Goal: Task Accomplishment & Management: Use online tool/utility

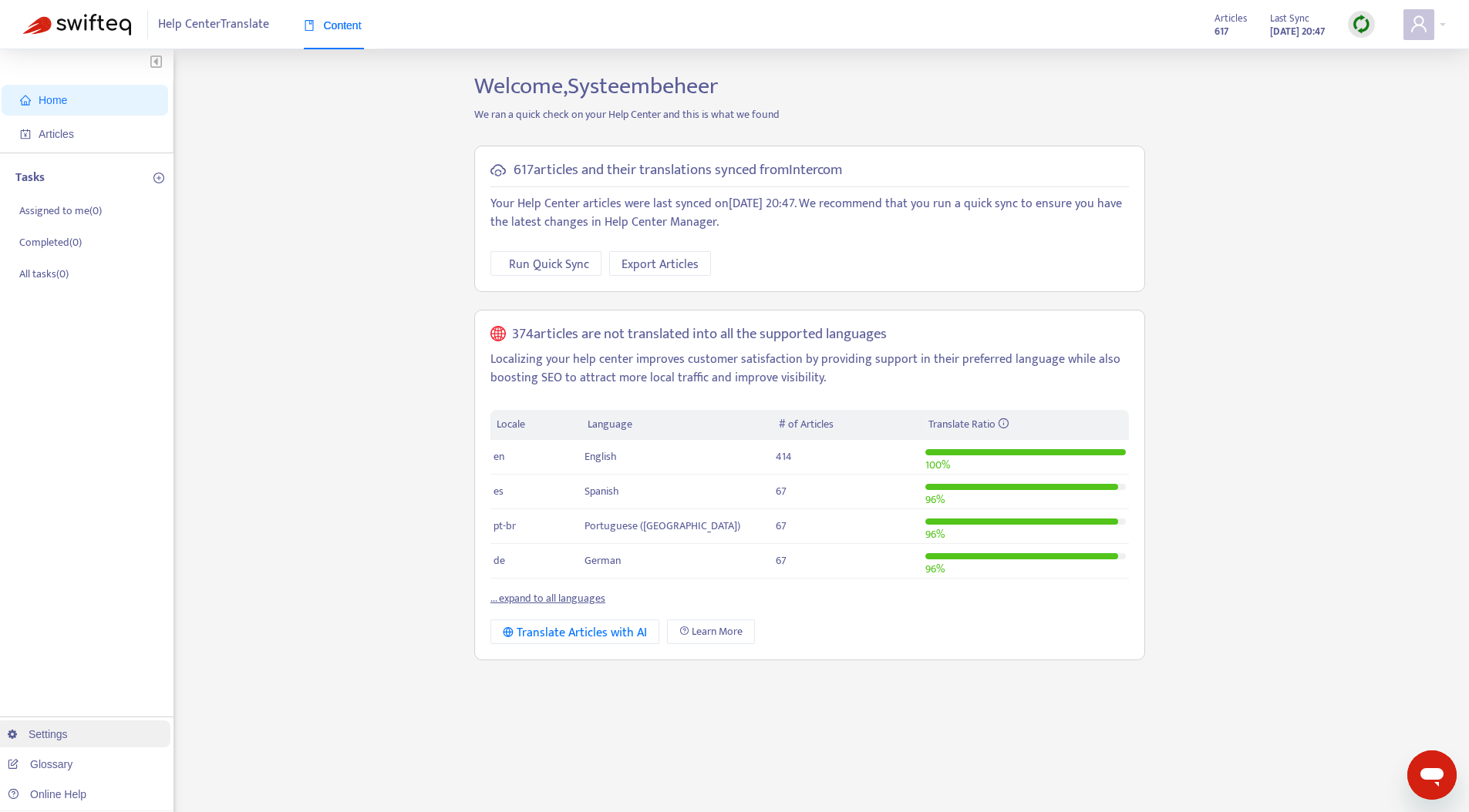
click at [68, 730] on link "Settings" at bounding box center [38, 735] width 60 height 13
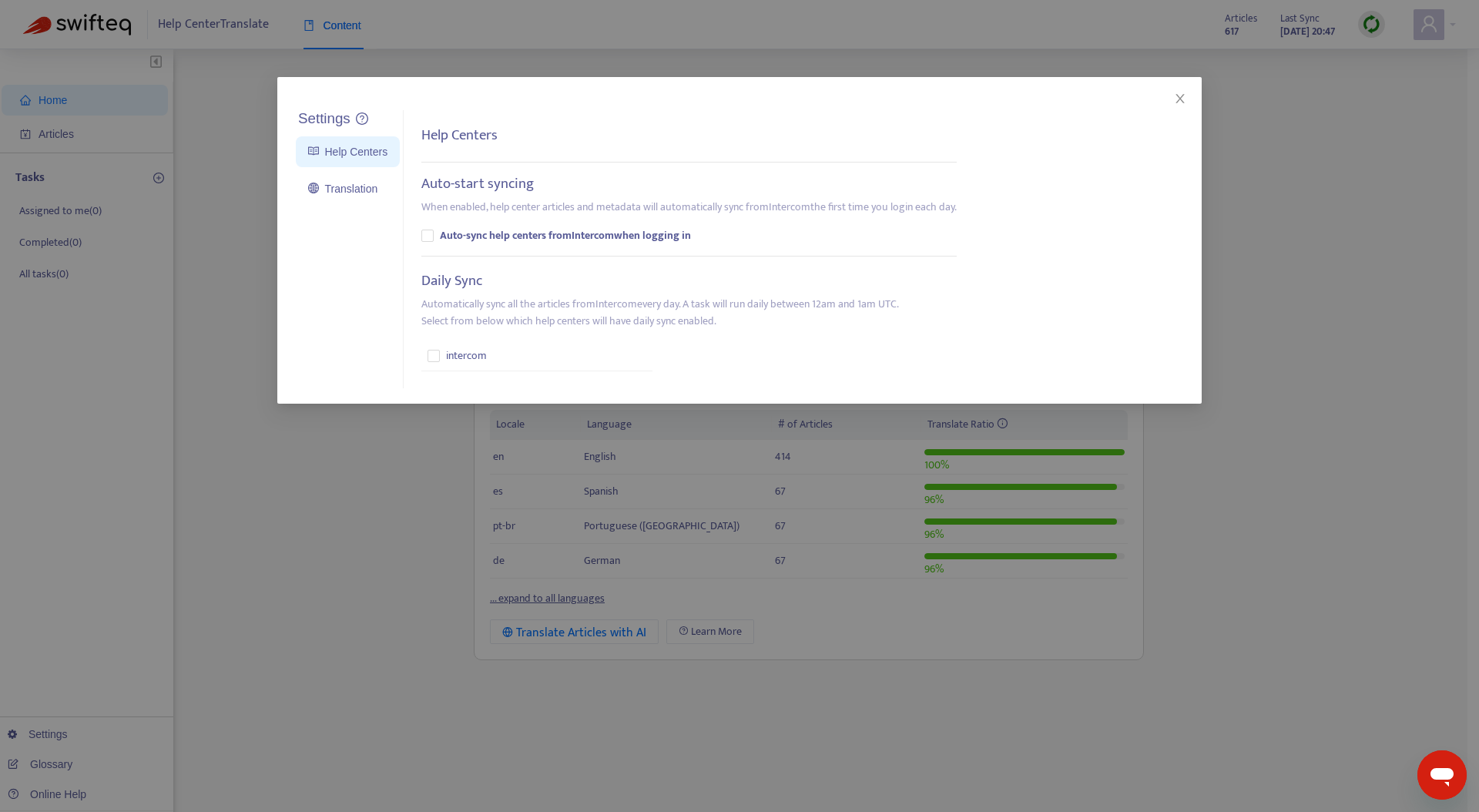
click at [383, 55] on div "Settings Help Centers Translation Settings Help Centers Auto-start syncing When…" at bounding box center [739, 406] width 1479 height 812
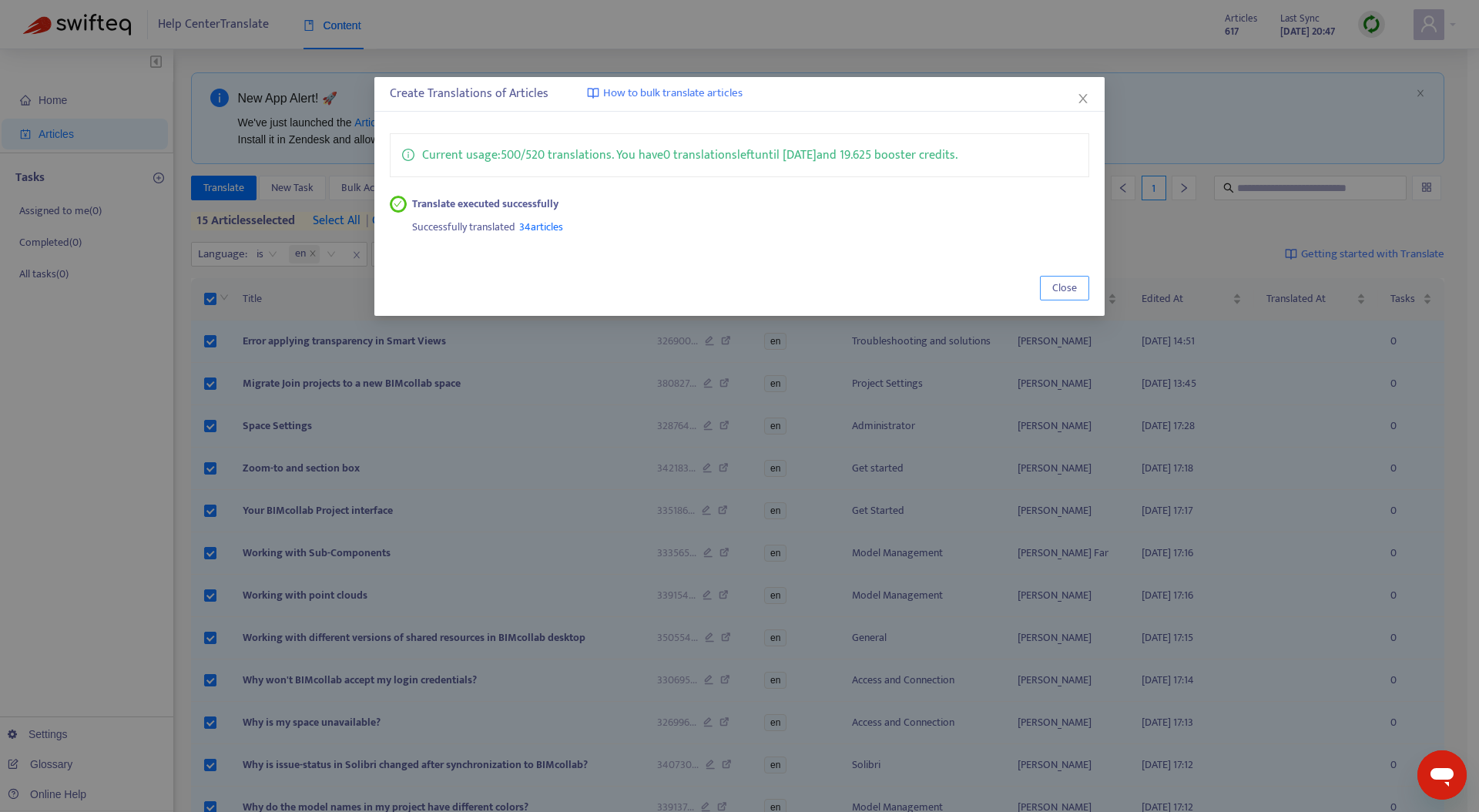
click at [1056, 287] on span "Close" at bounding box center [1064, 288] width 24 height 17
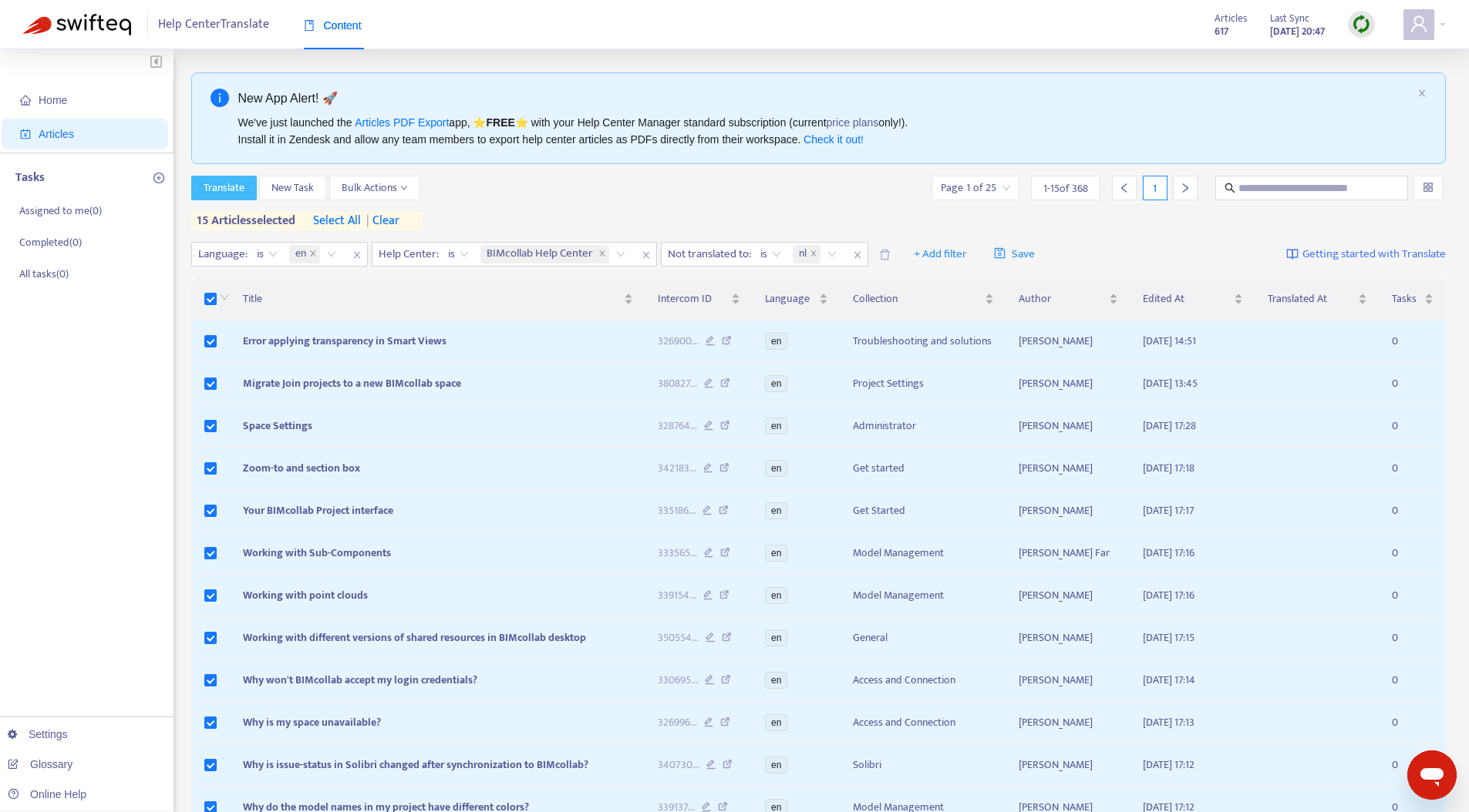
click at [225, 181] on span "Translate" at bounding box center [223, 187] width 41 height 17
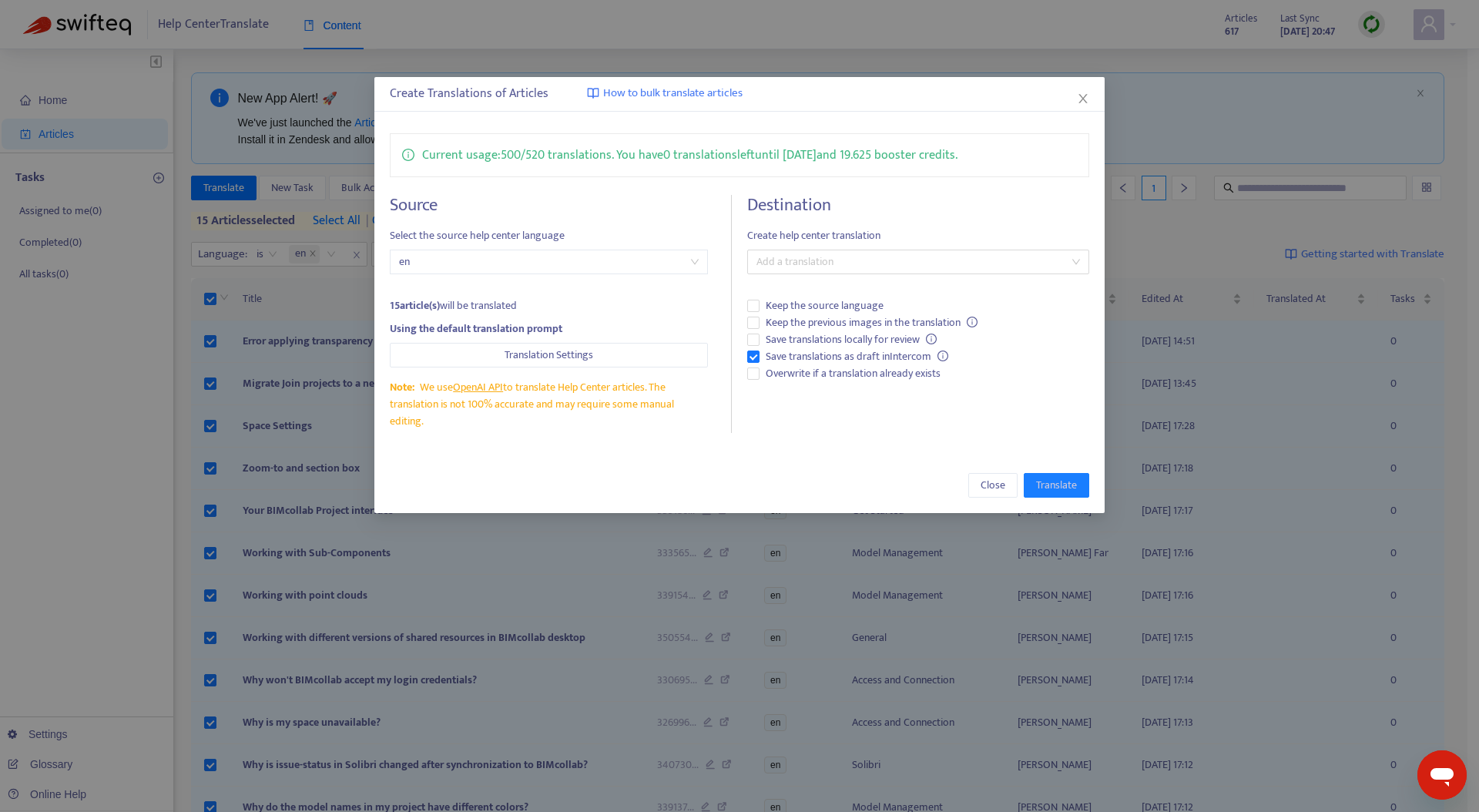
click at [912, 275] on div "Destination Create help center translation Add a translation Keep the source la…" at bounding box center [918, 314] width 342 height 238
click at [915, 264] on div at bounding box center [911, 262] width 319 height 19
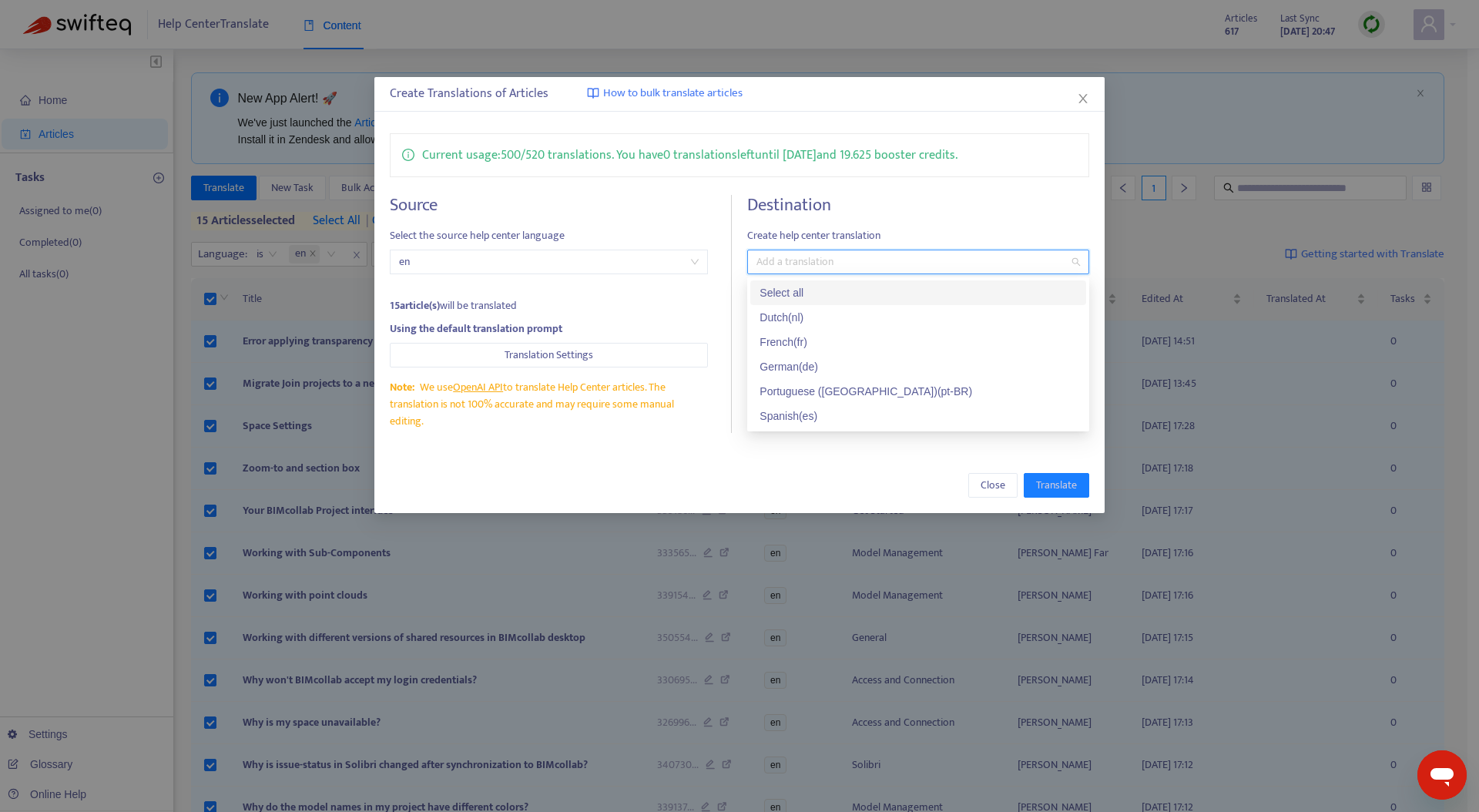
click at [883, 292] on div "Select all" at bounding box center [918, 293] width 318 height 17
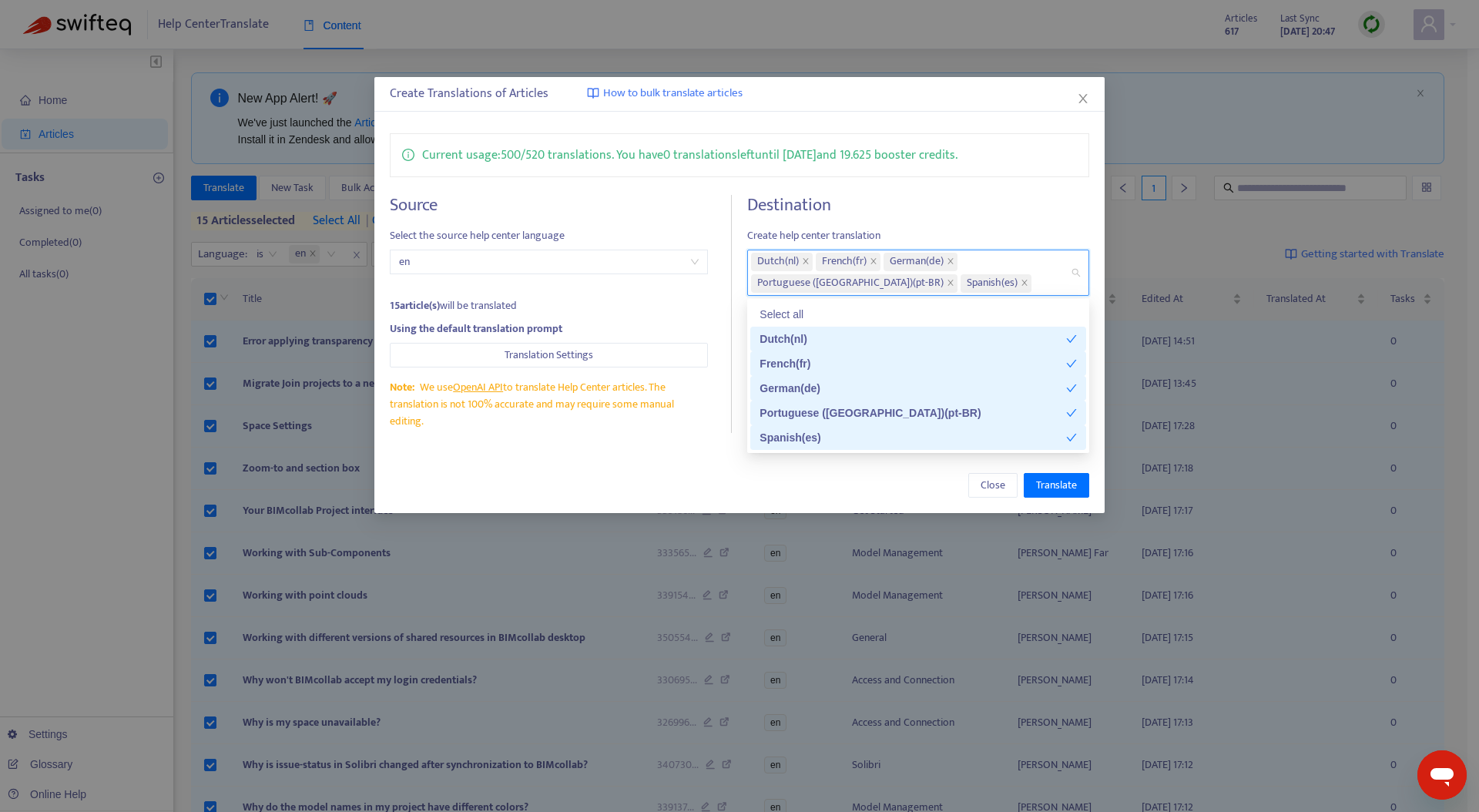
click at [749, 481] on div "Close Translate" at bounding box center [740, 485] width 700 height 24
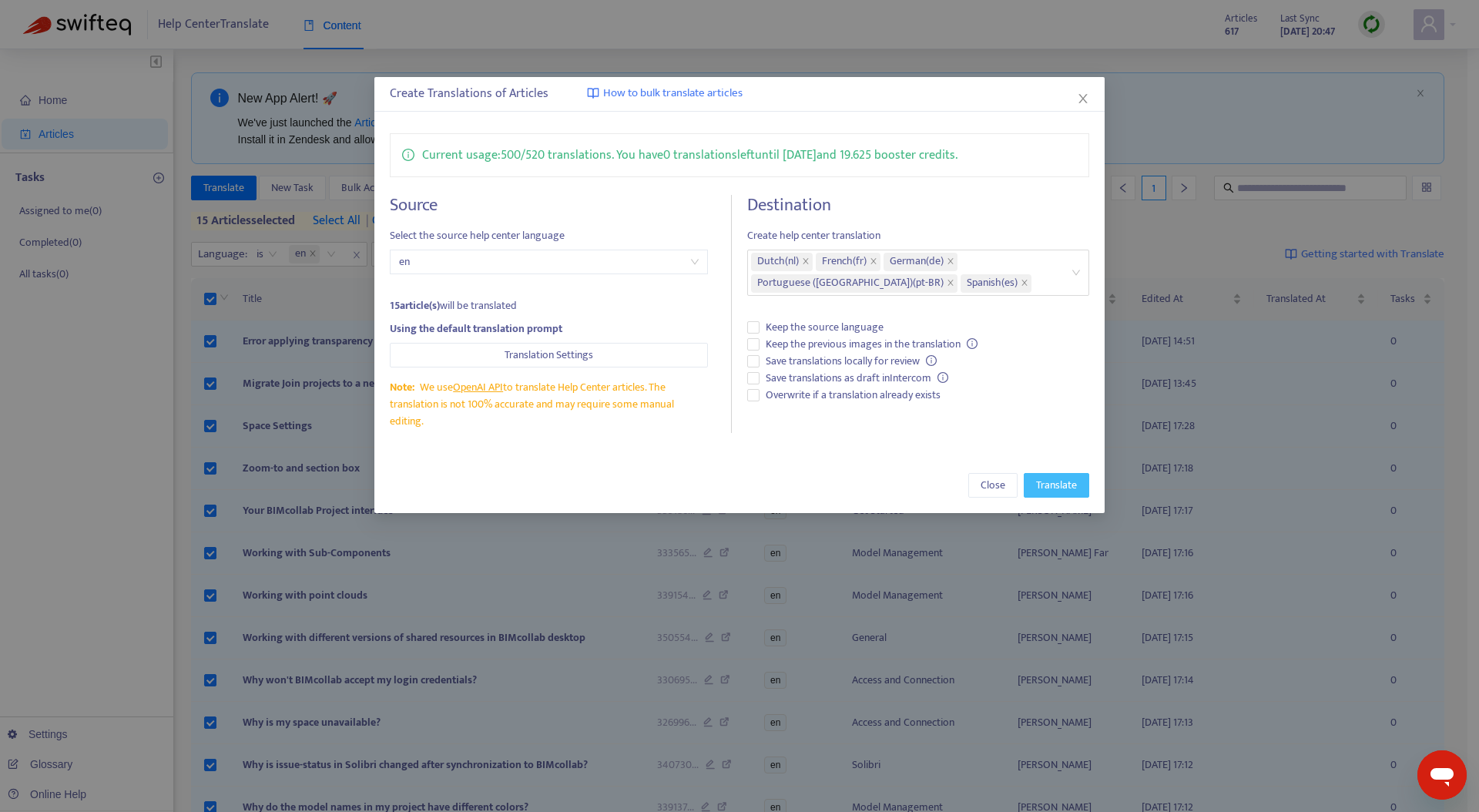
drag, startPoint x: 1057, startPoint y: 483, endPoint x: 948, endPoint y: 483, distance: 109.0
click at [948, 483] on div "Close Translate" at bounding box center [740, 485] width 700 height 24
click at [981, 484] on span "Close" at bounding box center [993, 485] width 24 height 17
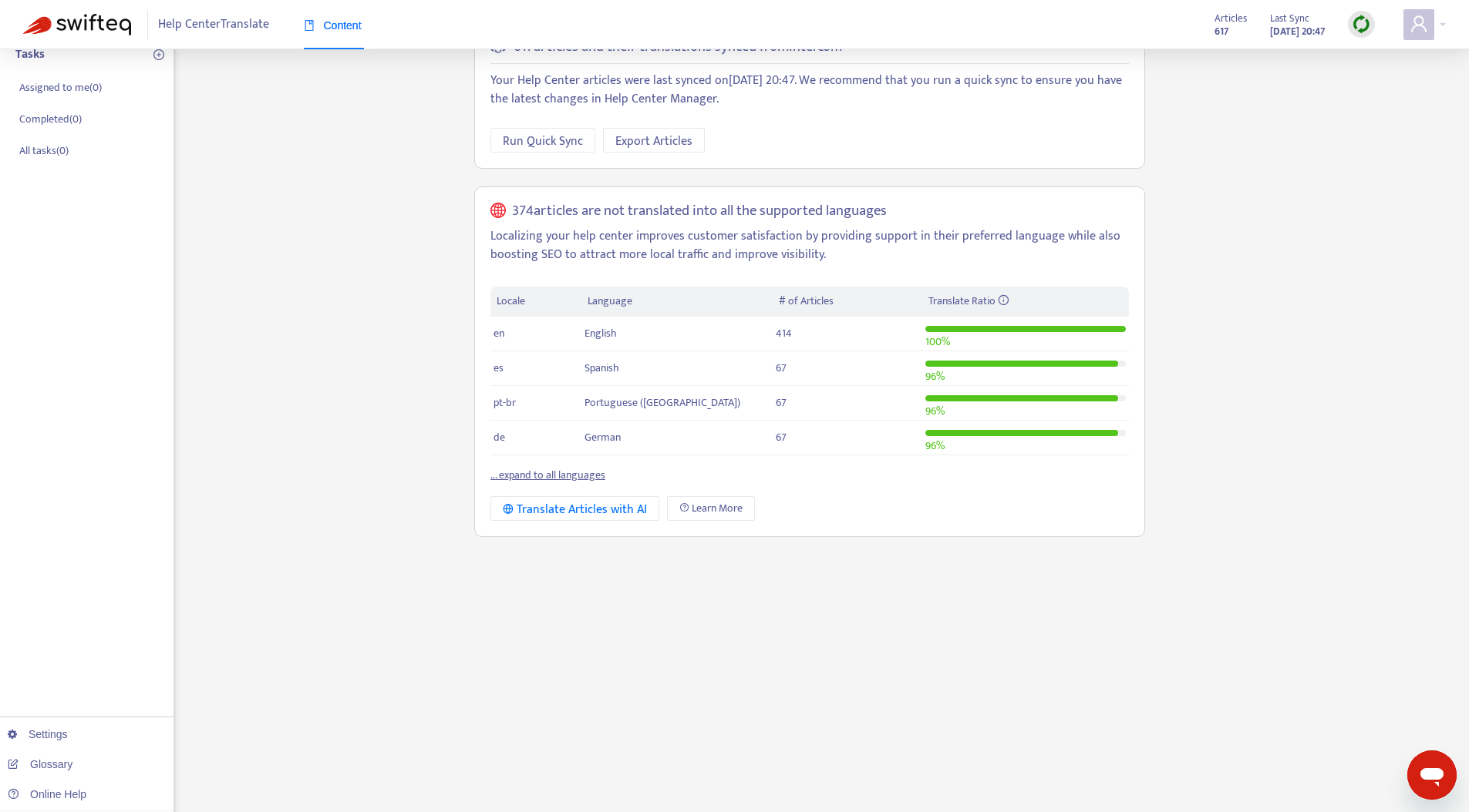
scroll to position [133, 0]
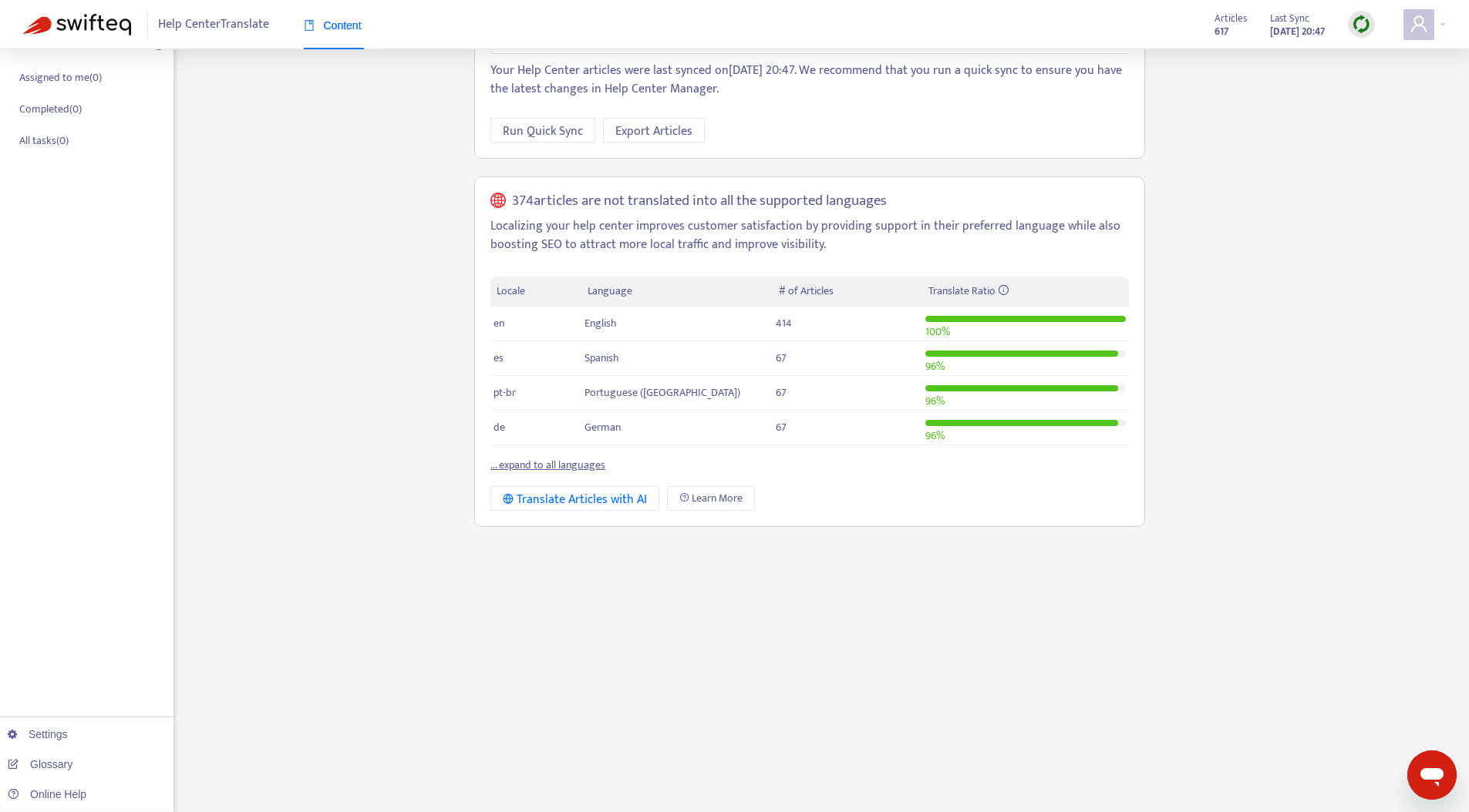
click at [527, 465] on link "... expand to all languages" at bounding box center [548, 465] width 115 height 18
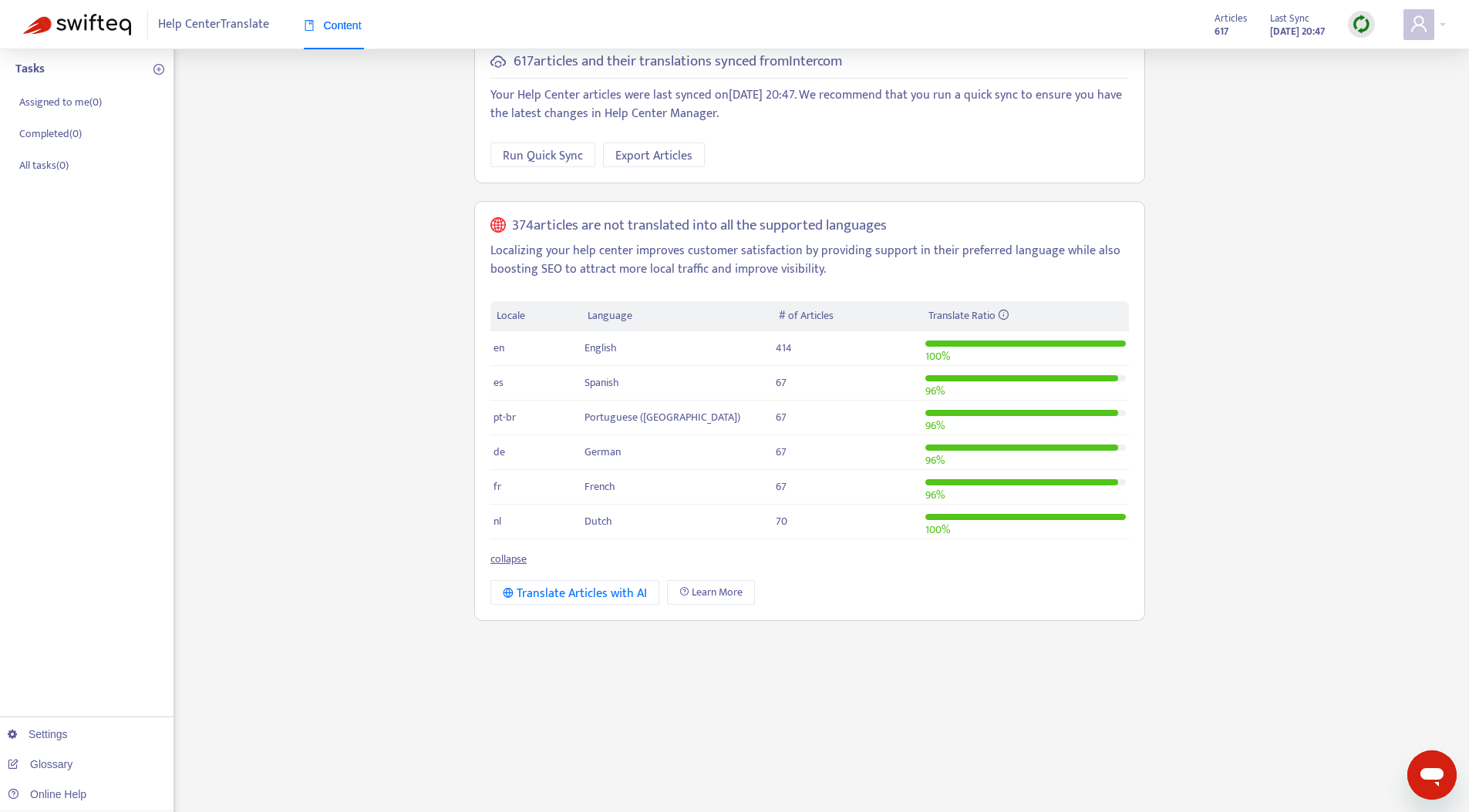
scroll to position [0, 0]
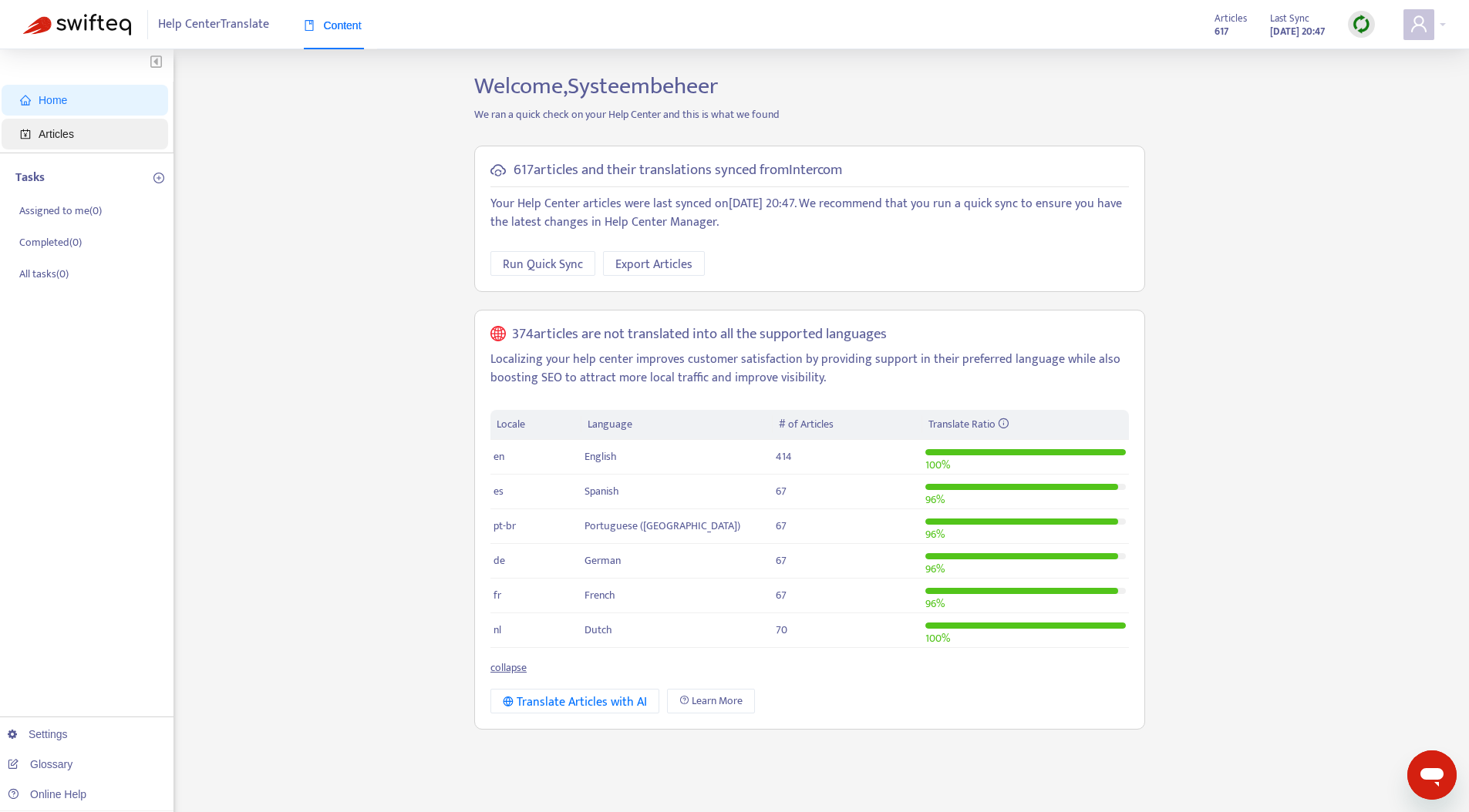
click at [77, 135] on span "Articles" at bounding box center [87, 134] width 136 height 31
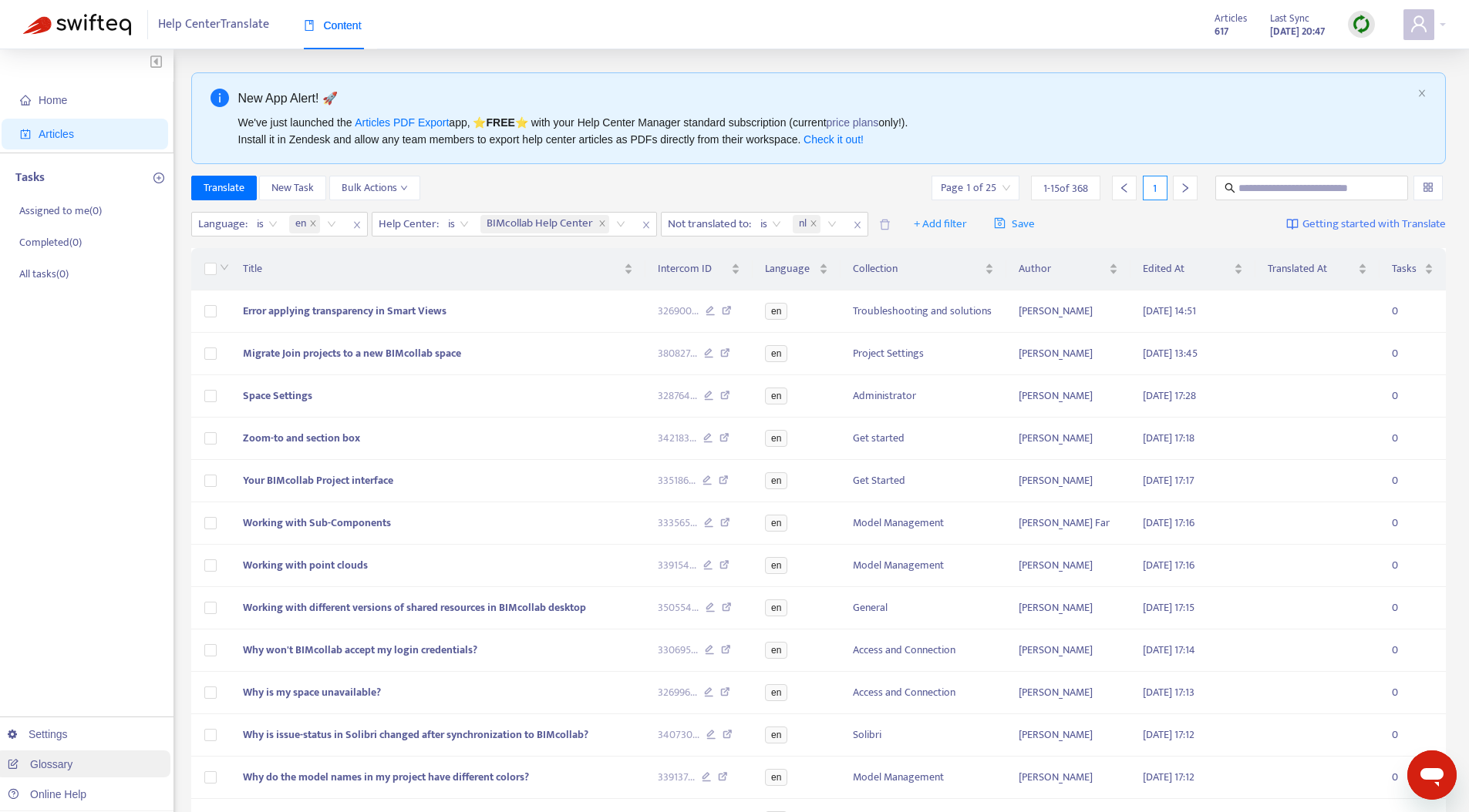
click at [69, 762] on link "Glossary" at bounding box center [41, 764] width 65 height 13
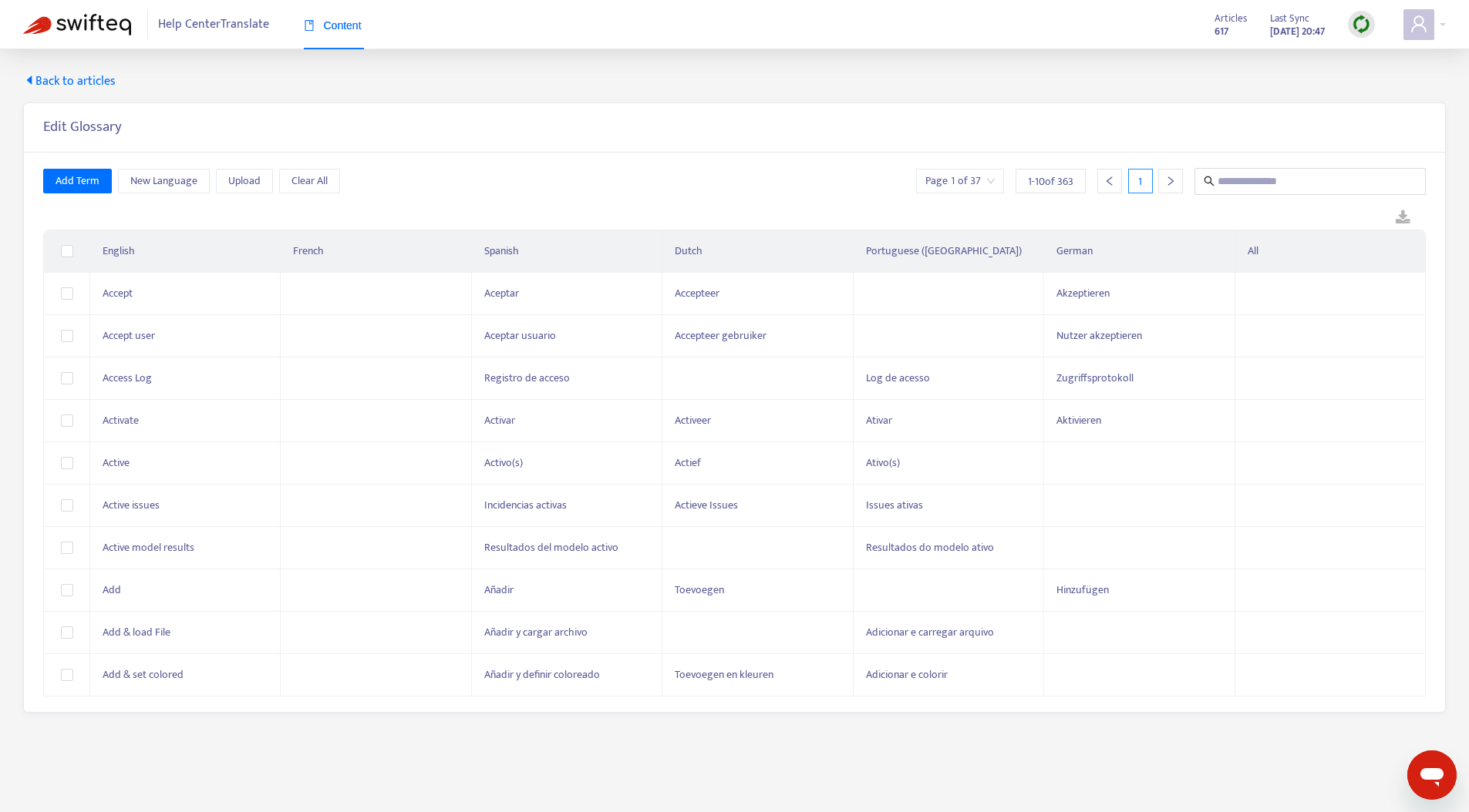
click at [1170, 176] on icon "right" at bounding box center [1170, 181] width 11 height 11
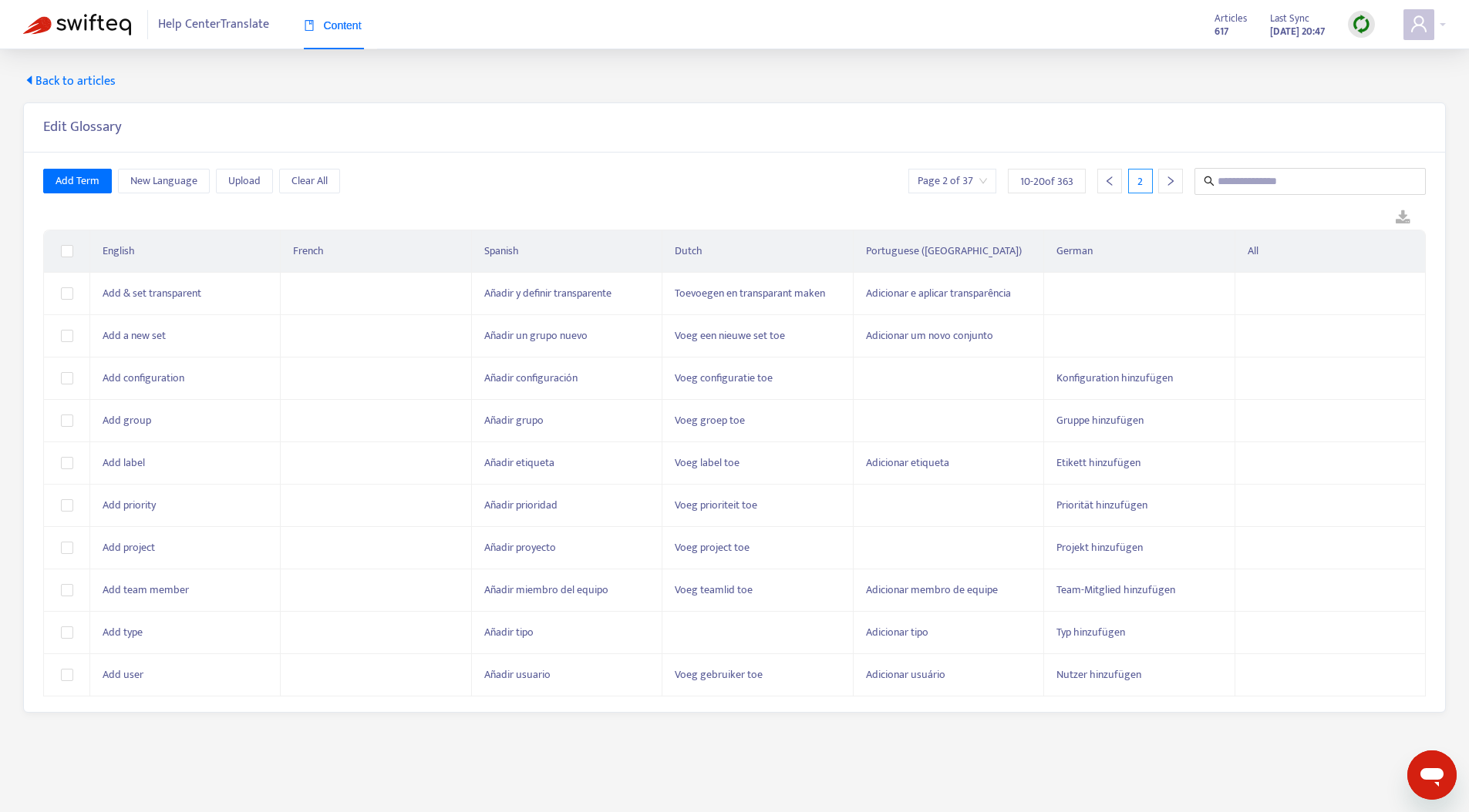
click at [1170, 176] on icon "right" at bounding box center [1170, 181] width 11 height 11
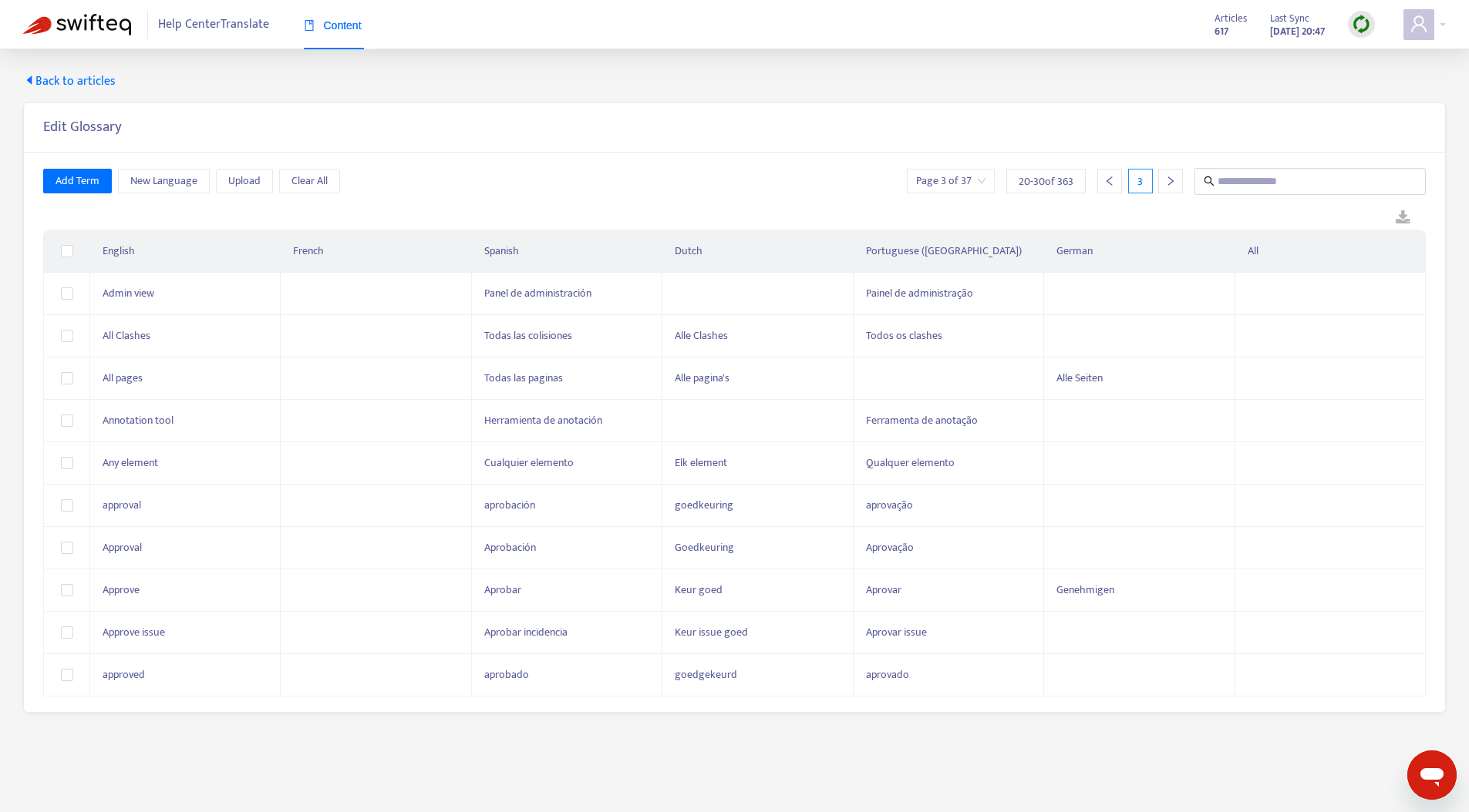
click at [1170, 176] on icon "right" at bounding box center [1170, 181] width 11 height 11
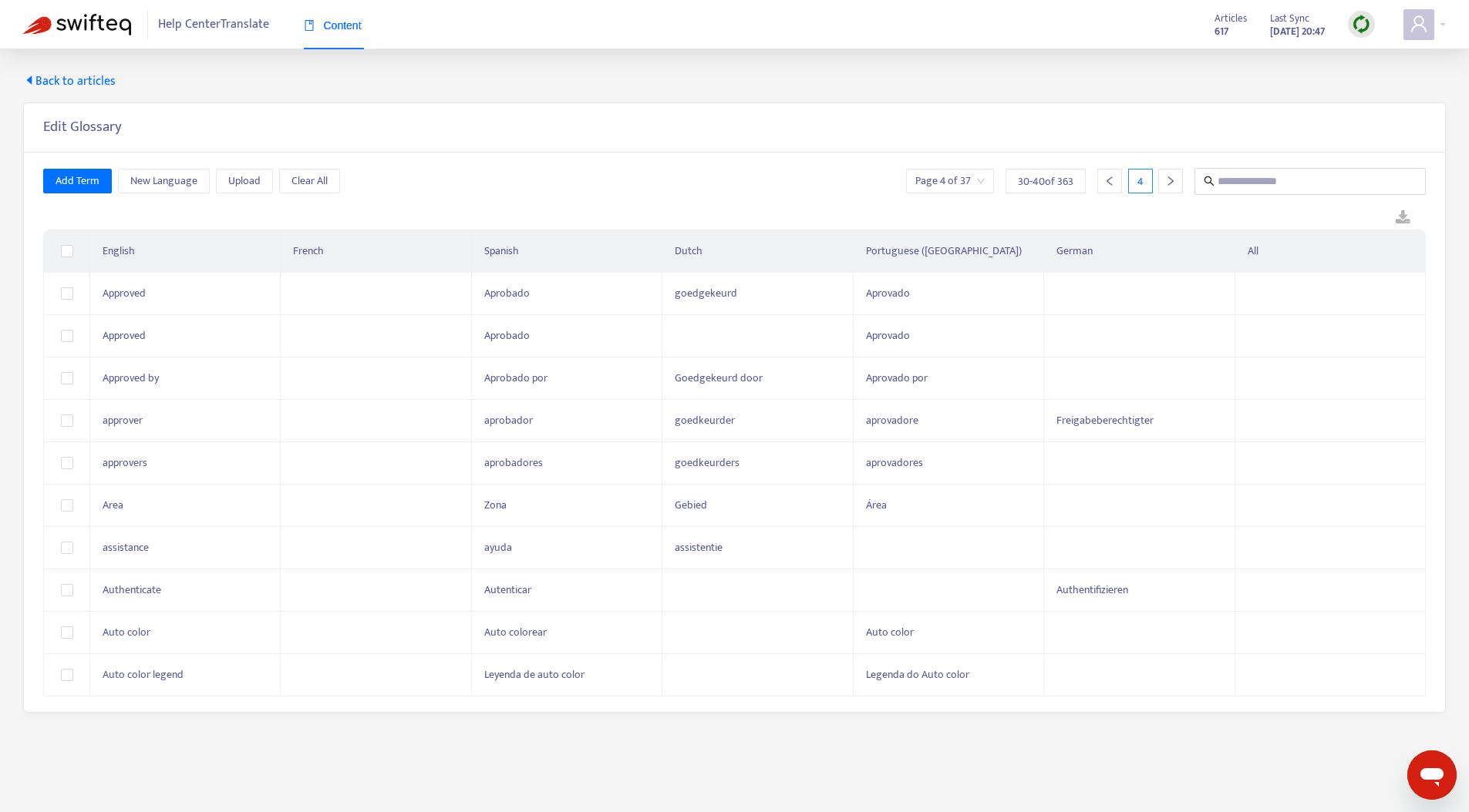
click at [1170, 176] on icon "right" at bounding box center [1170, 181] width 11 height 11
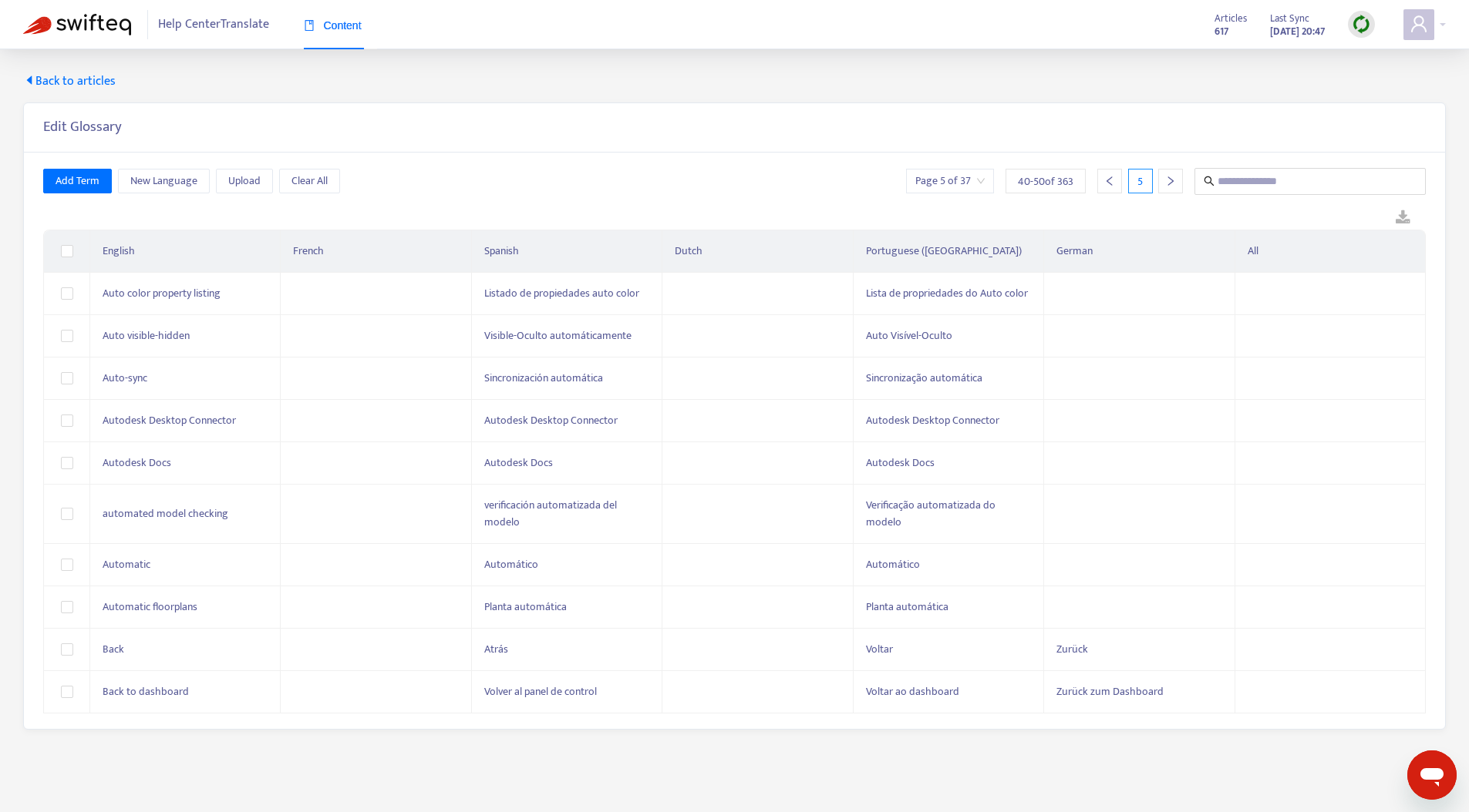
click at [1170, 176] on icon "right" at bounding box center [1170, 181] width 11 height 11
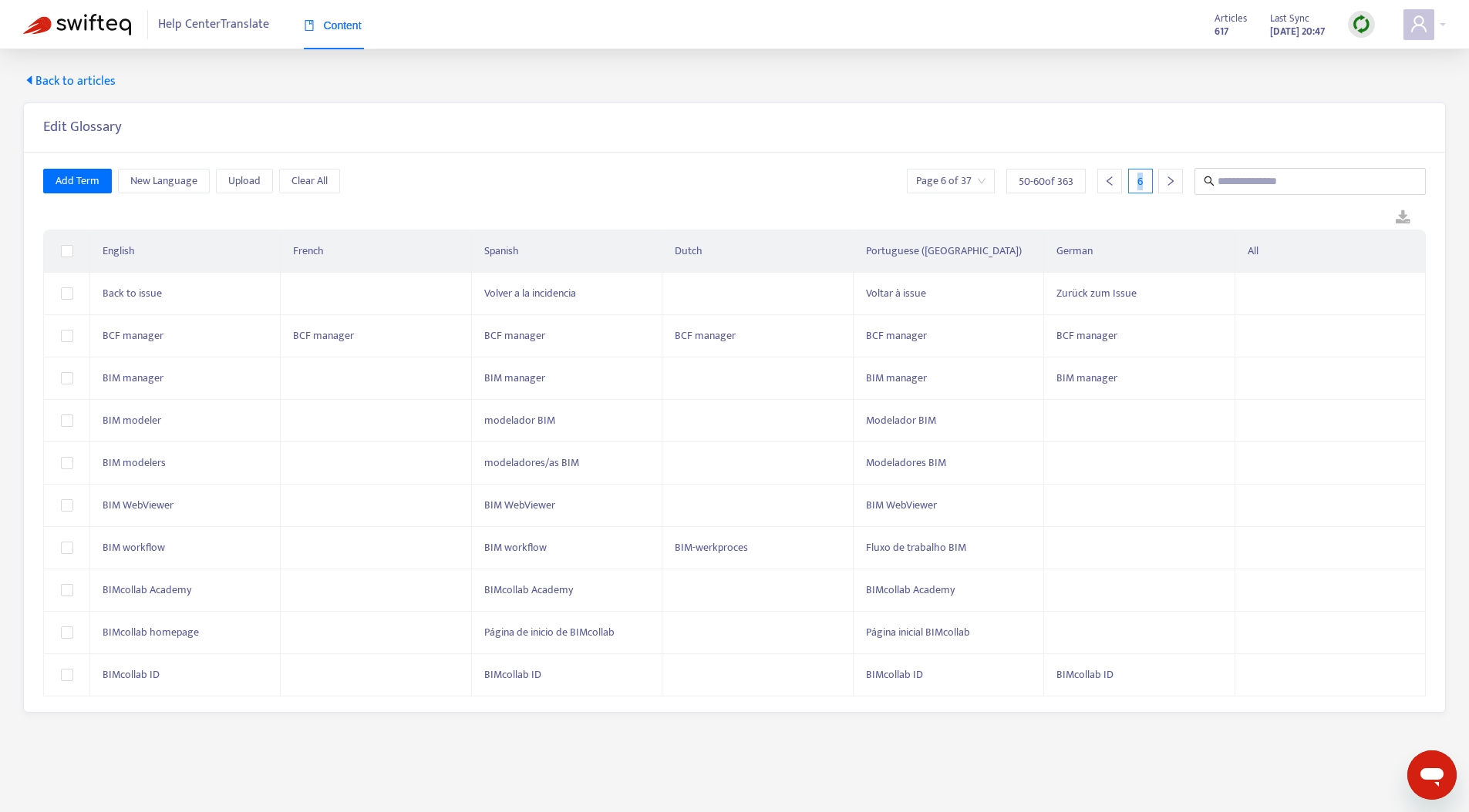
click at [1170, 176] on icon "right" at bounding box center [1170, 181] width 11 height 11
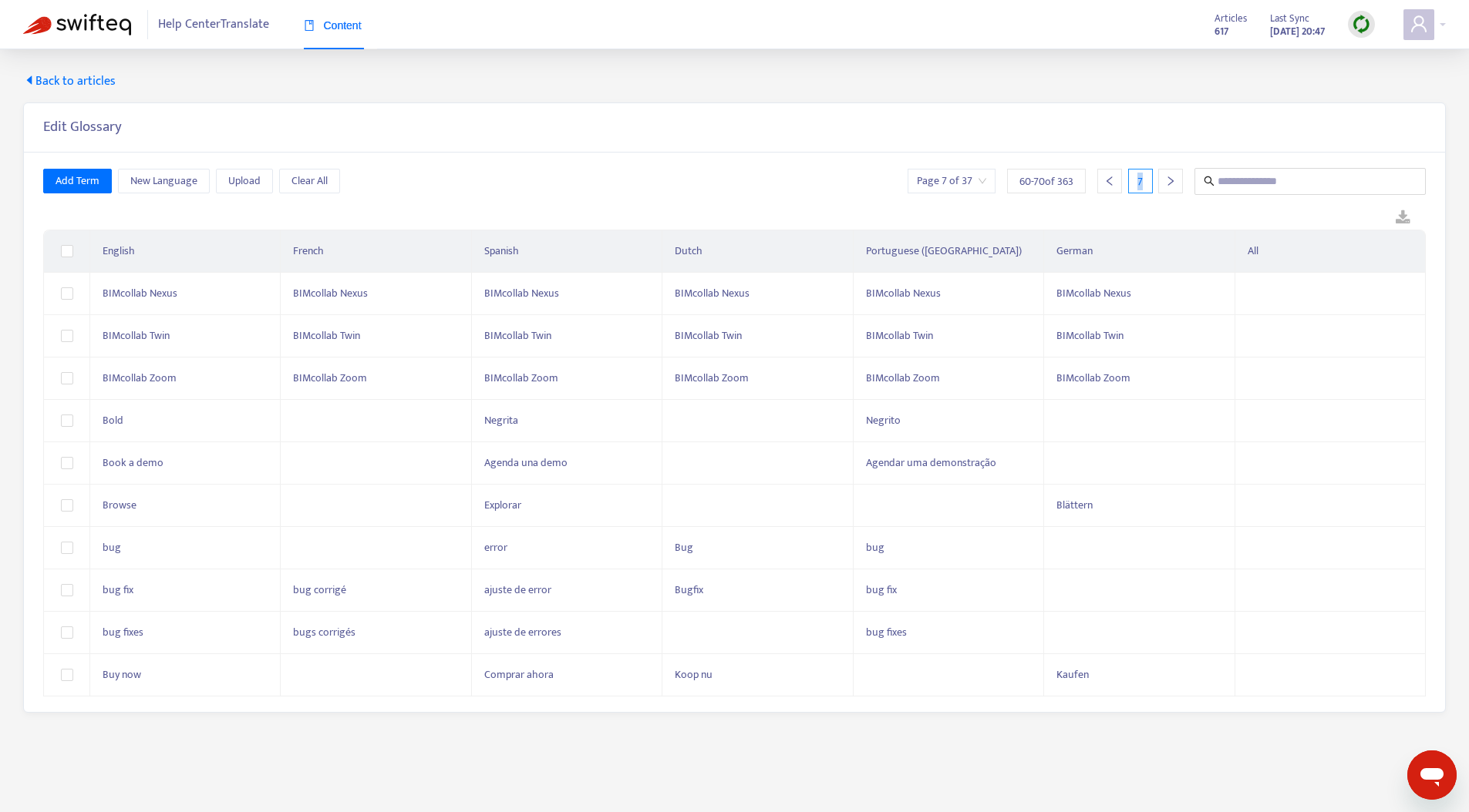
click at [1170, 176] on icon "right" at bounding box center [1170, 181] width 11 height 11
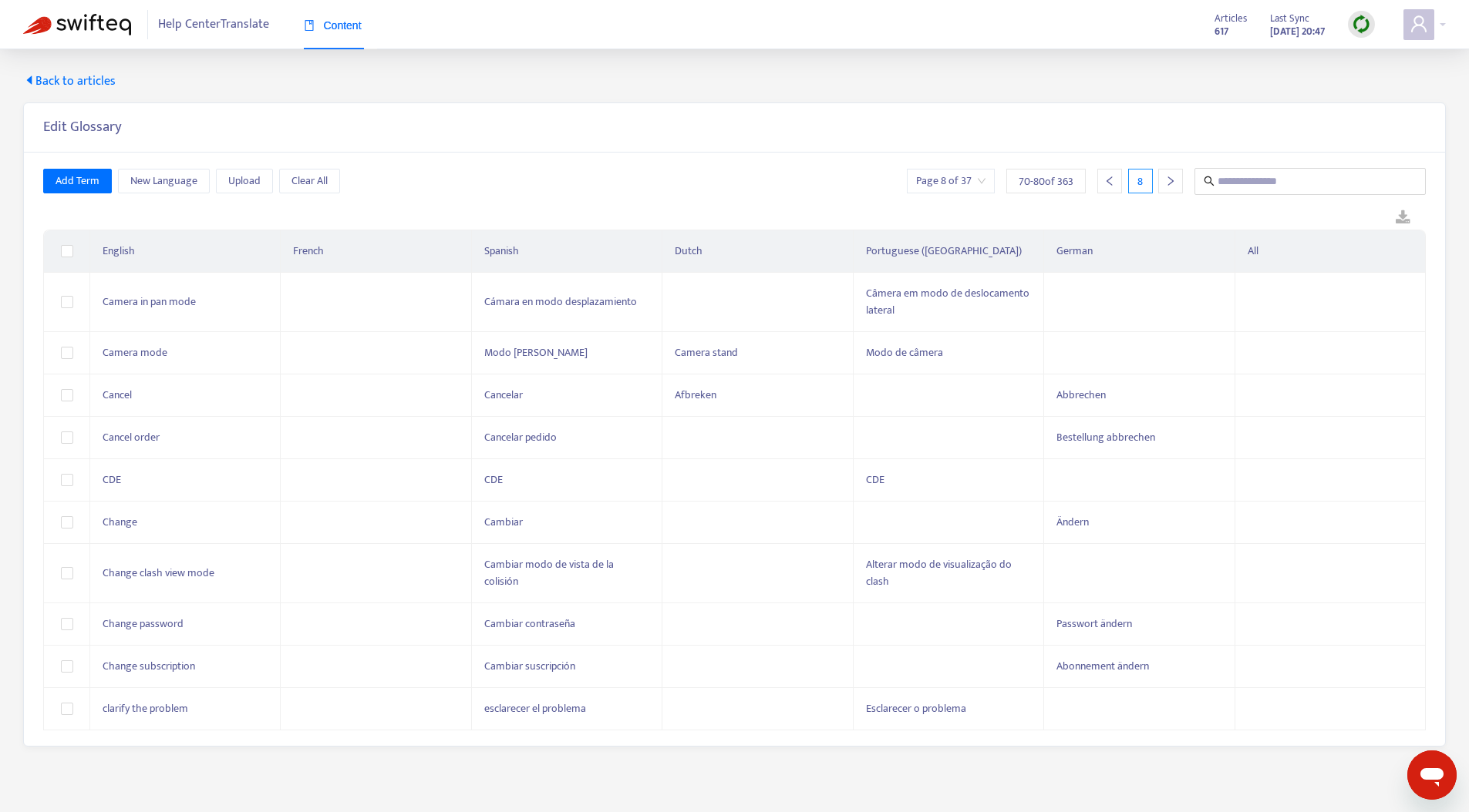
click at [1170, 176] on icon "right" at bounding box center [1170, 181] width 11 height 11
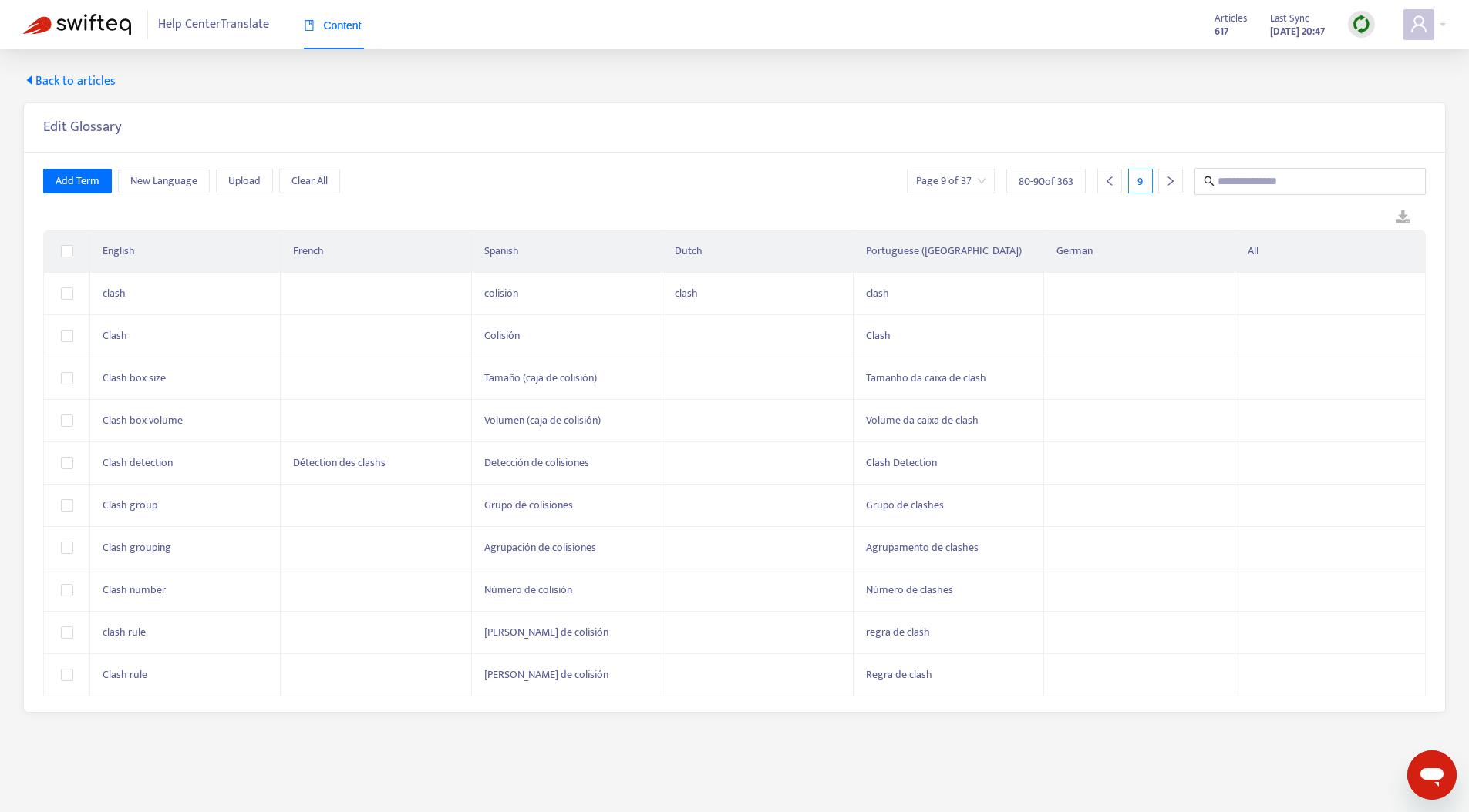
click at [1170, 176] on icon "right" at bounding box center [1170, 181] width 11 height 11
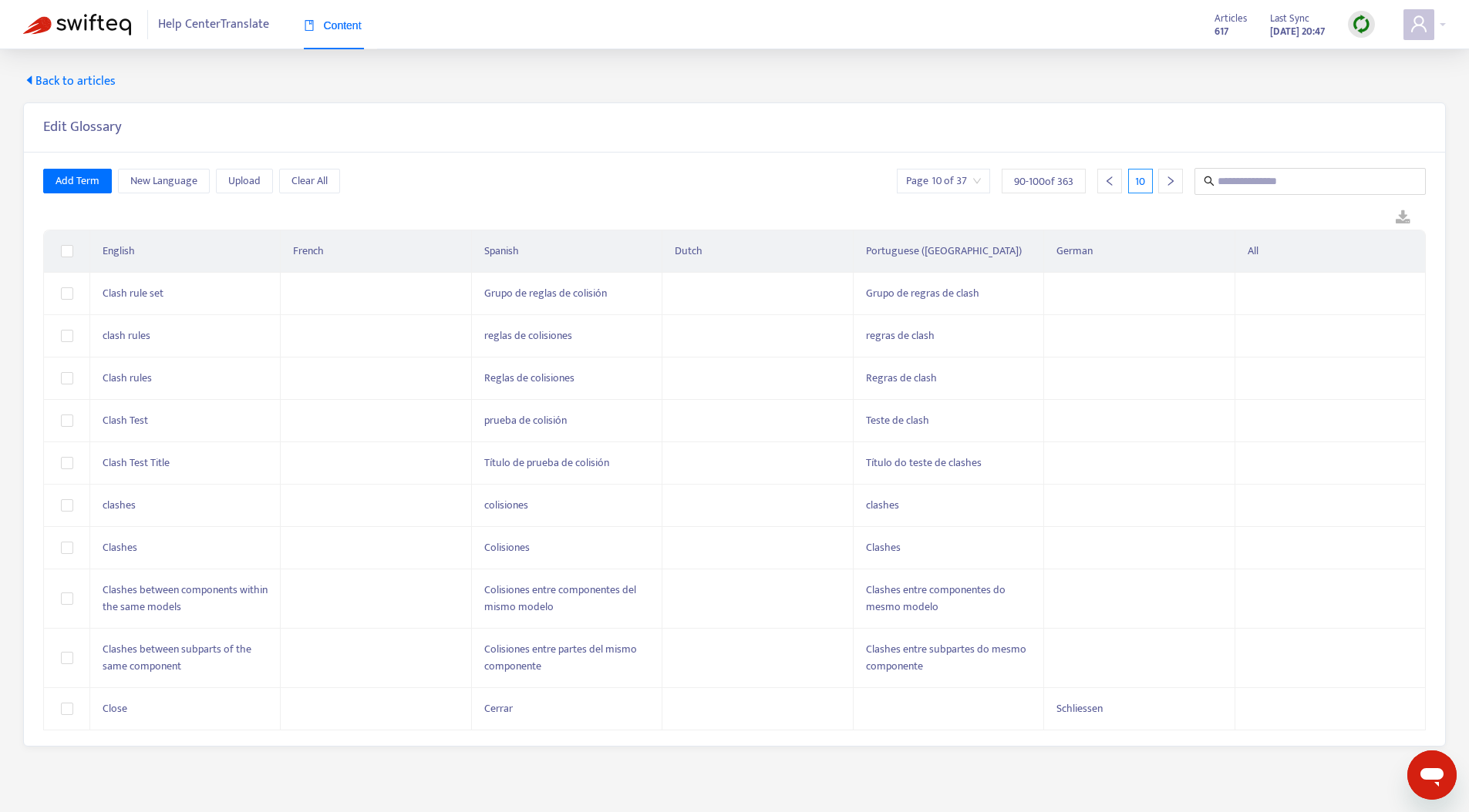
click at [1170, 176] on icon "right" at bounding box center [1170, 181] width 11 height 11
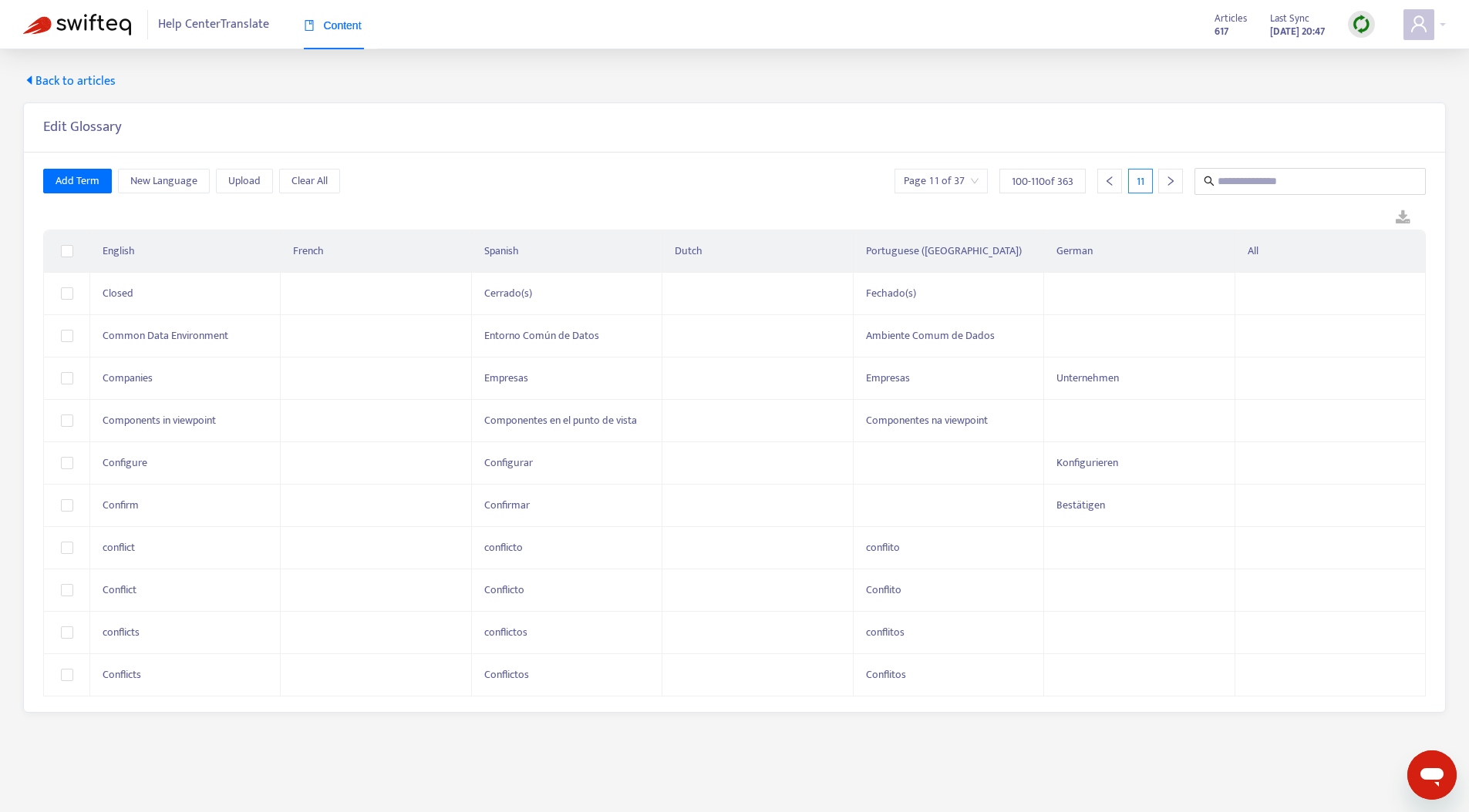
click at [1170, 176] on icon "right" at bounding box center [1170, 181] width 11 height 11
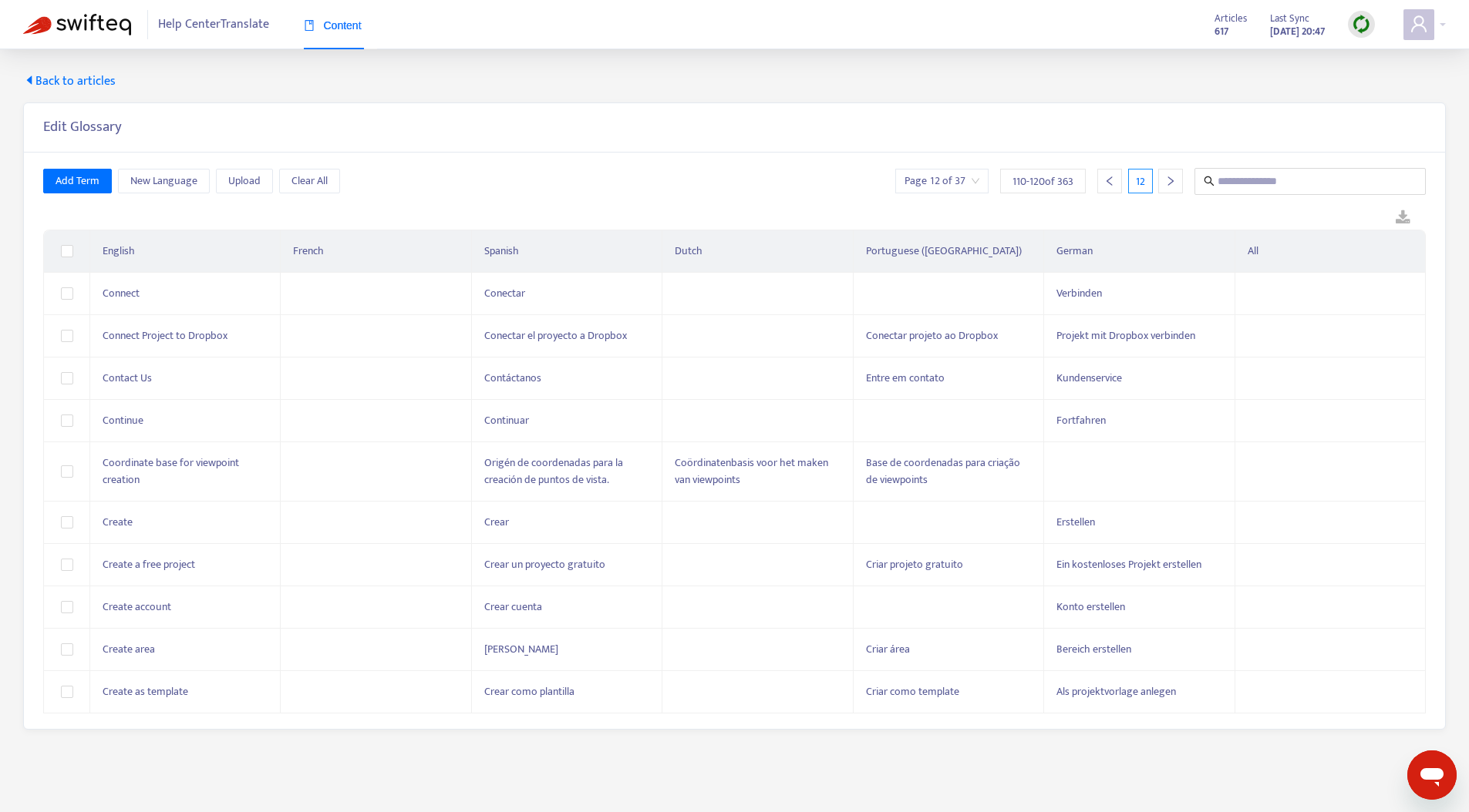
click at [1170, 176] on icon "right" at bounding box center [1170, 181] width 11 height 11
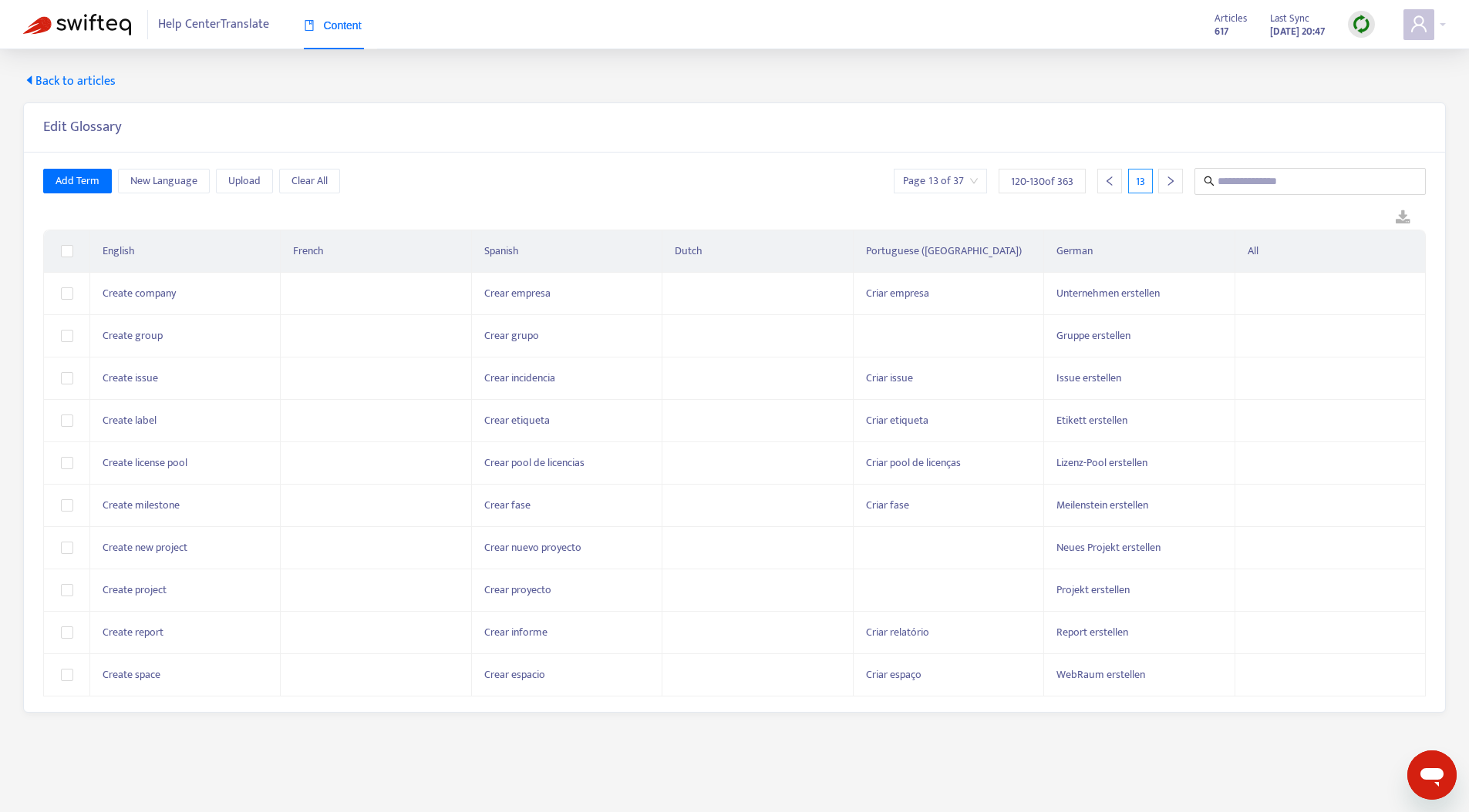
click at [1170, 176] on icon "right" at bounding box center [1170, 181] width 11 height 11
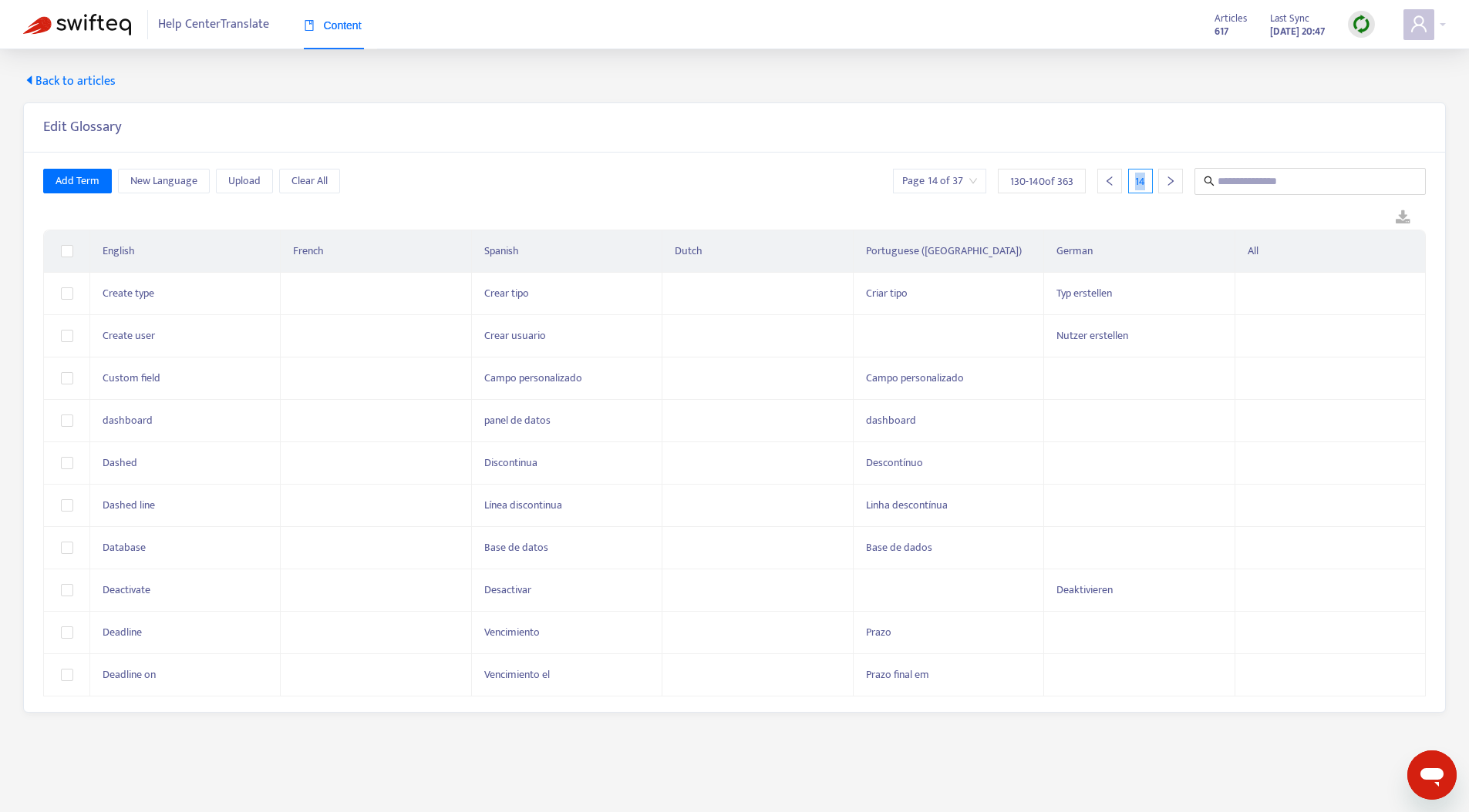
click at [1170, 176] on icon "right" at bounding box center [1170, 181] width 11 height 11
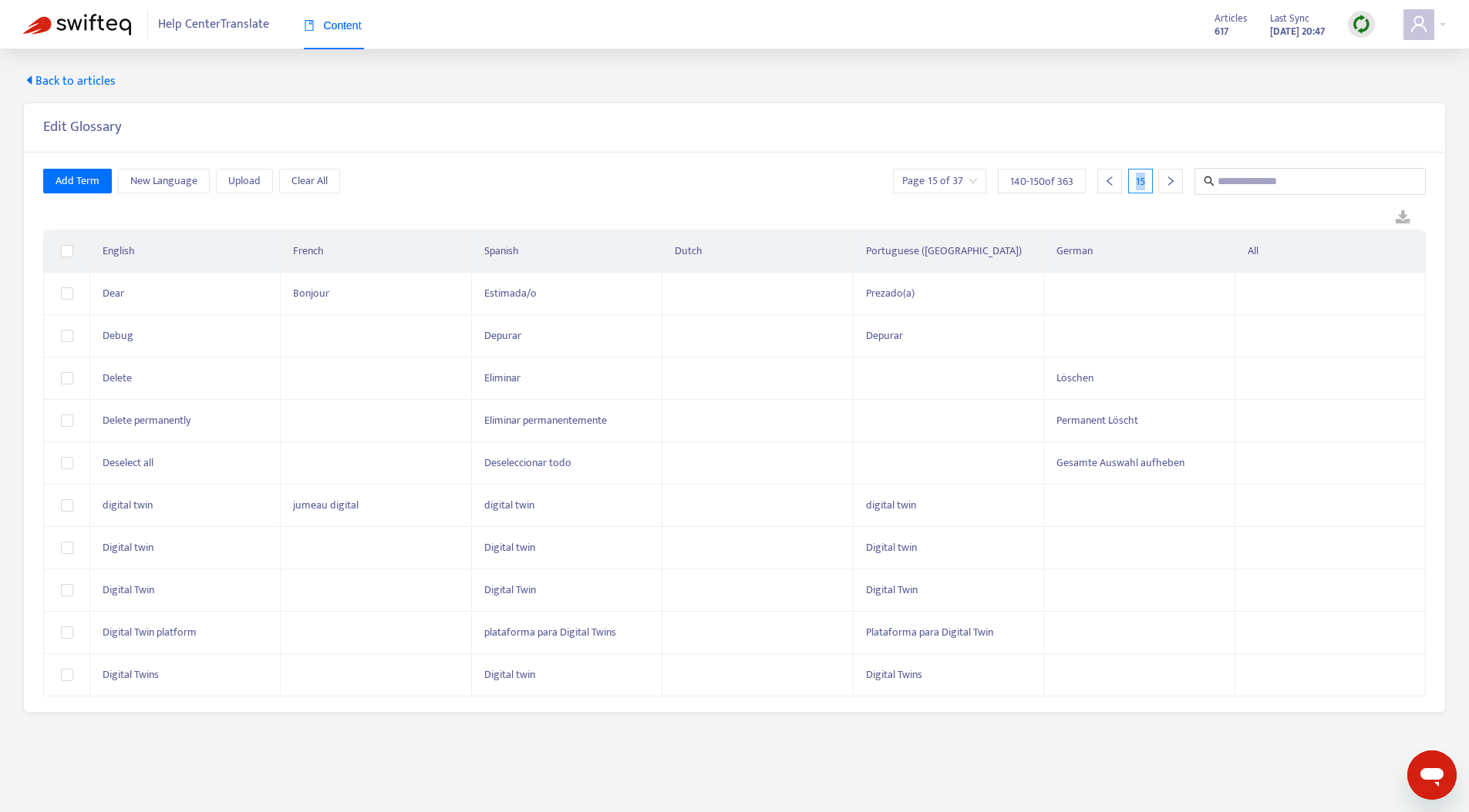
click at [1170, 176] on icon "right" at bounding box center [1170, 181] width 11 height 11
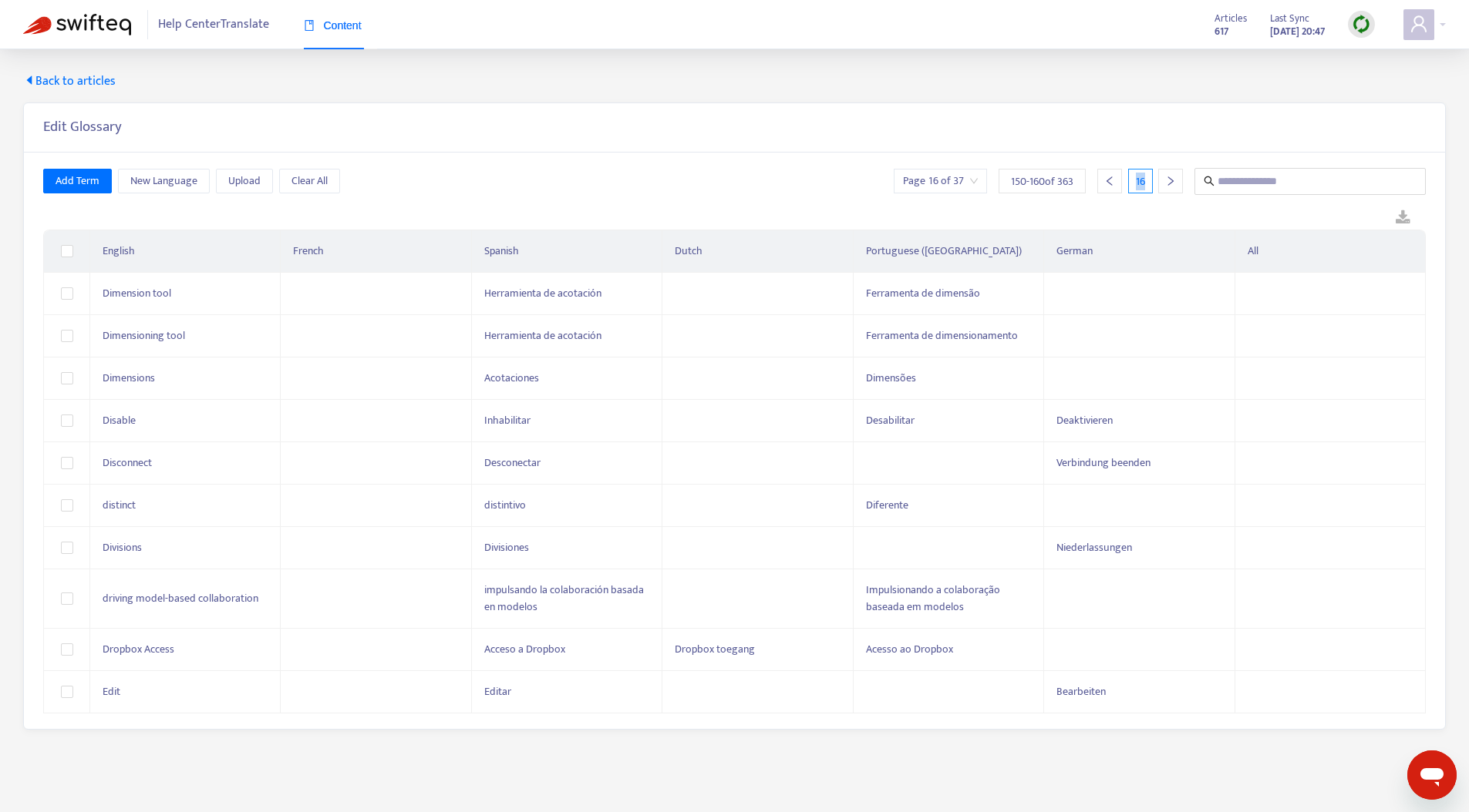
click at [1170, 176] on icon "right" at bounding box center [1170, 181] width 11 height 11
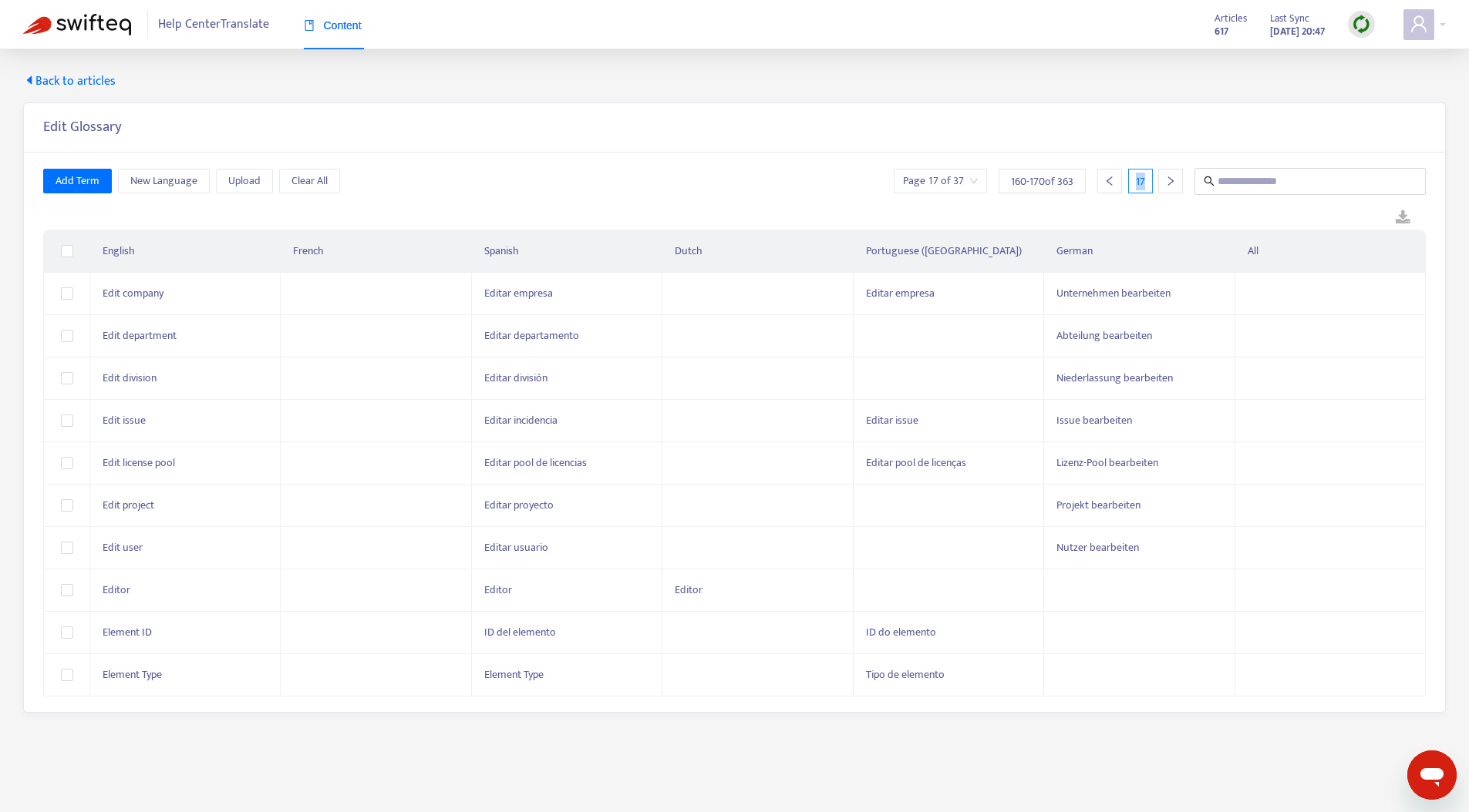
click at [1170, 176] on icon "right" at bounding box center [1170, 181] width 11 height 11
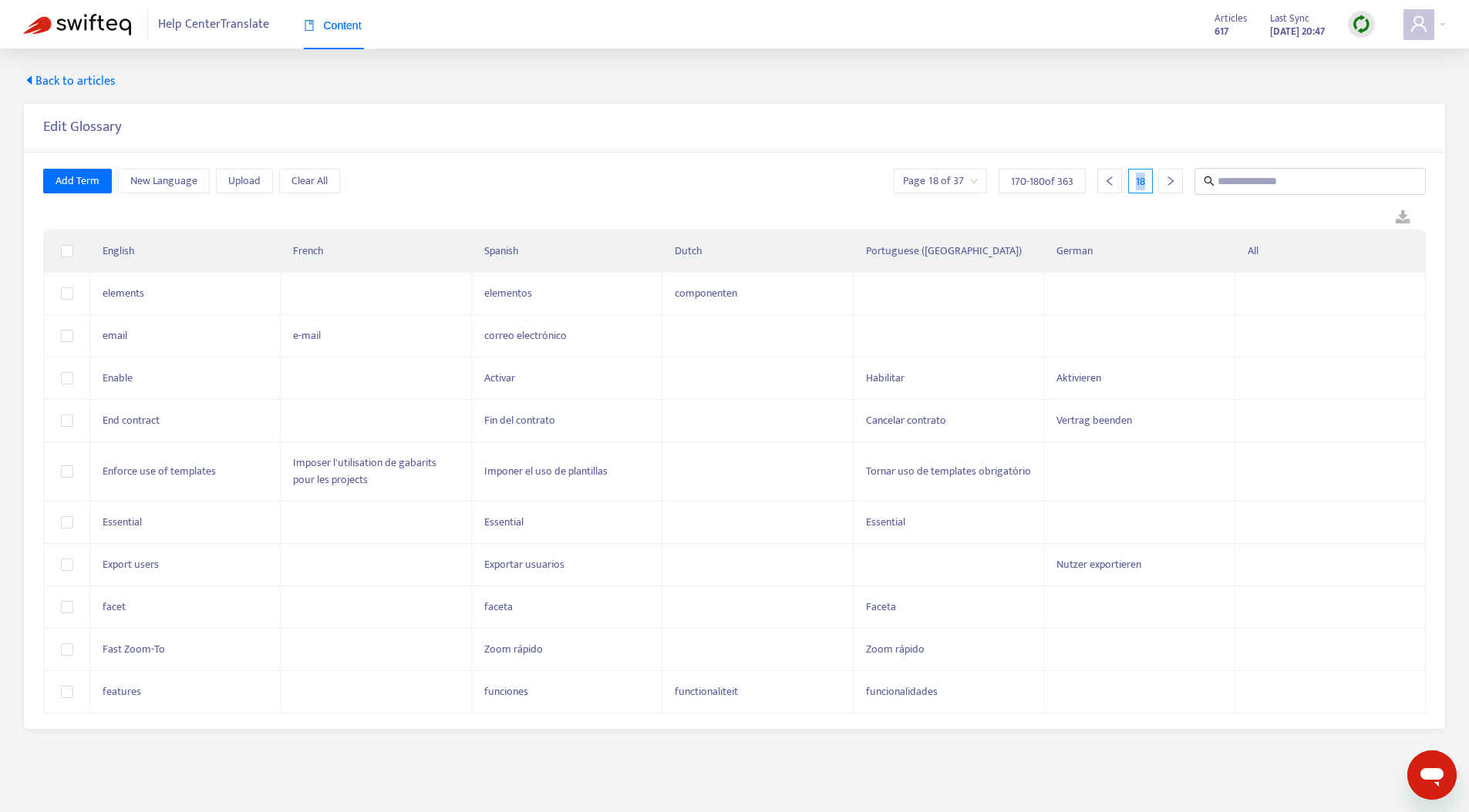
click at [1170, 176] on icon "right" at bounding box center [1170, 181] width 11 height 11
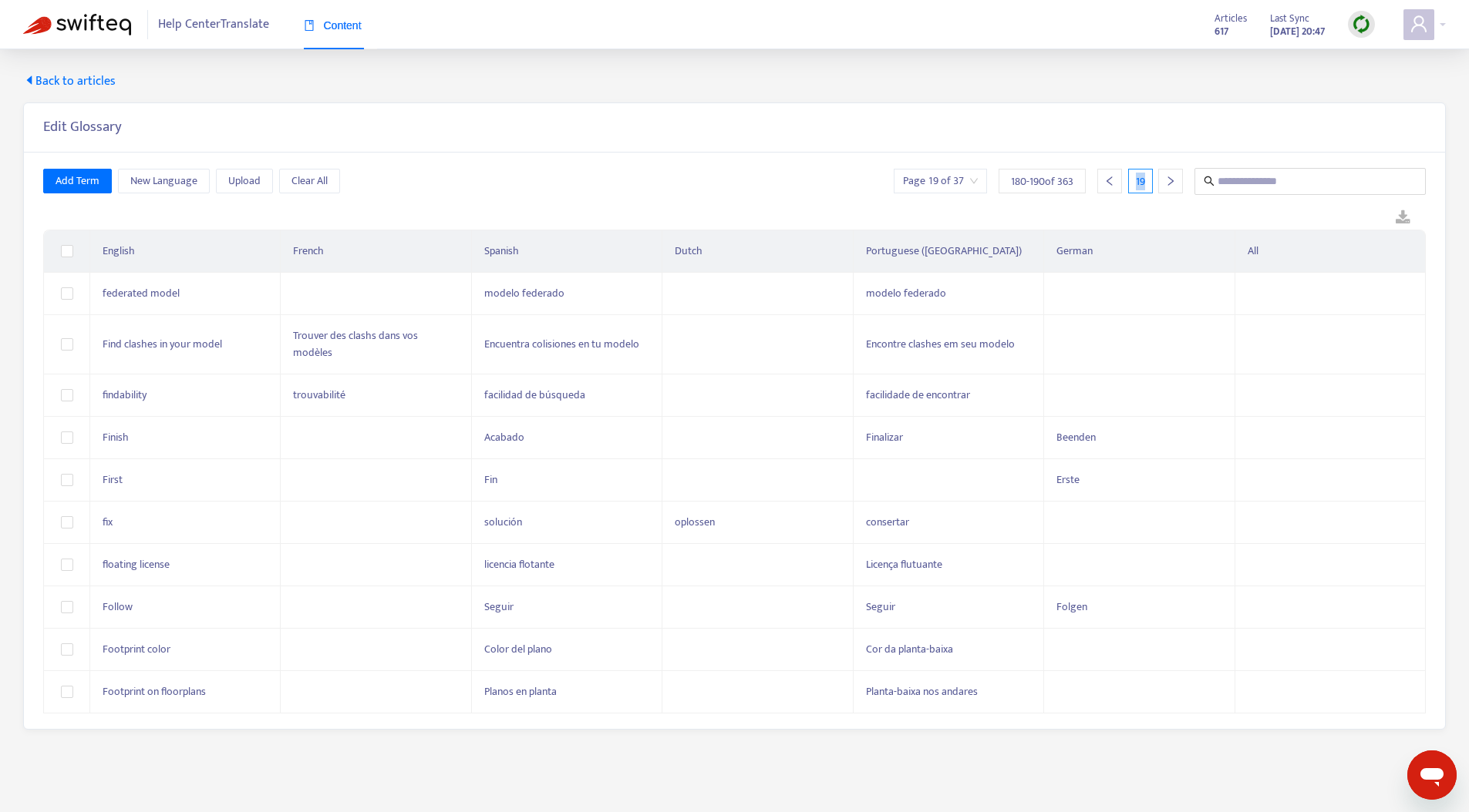
click at [1170, 176] on icon "right" at bounding box center [1170, 181] width 11 height 11
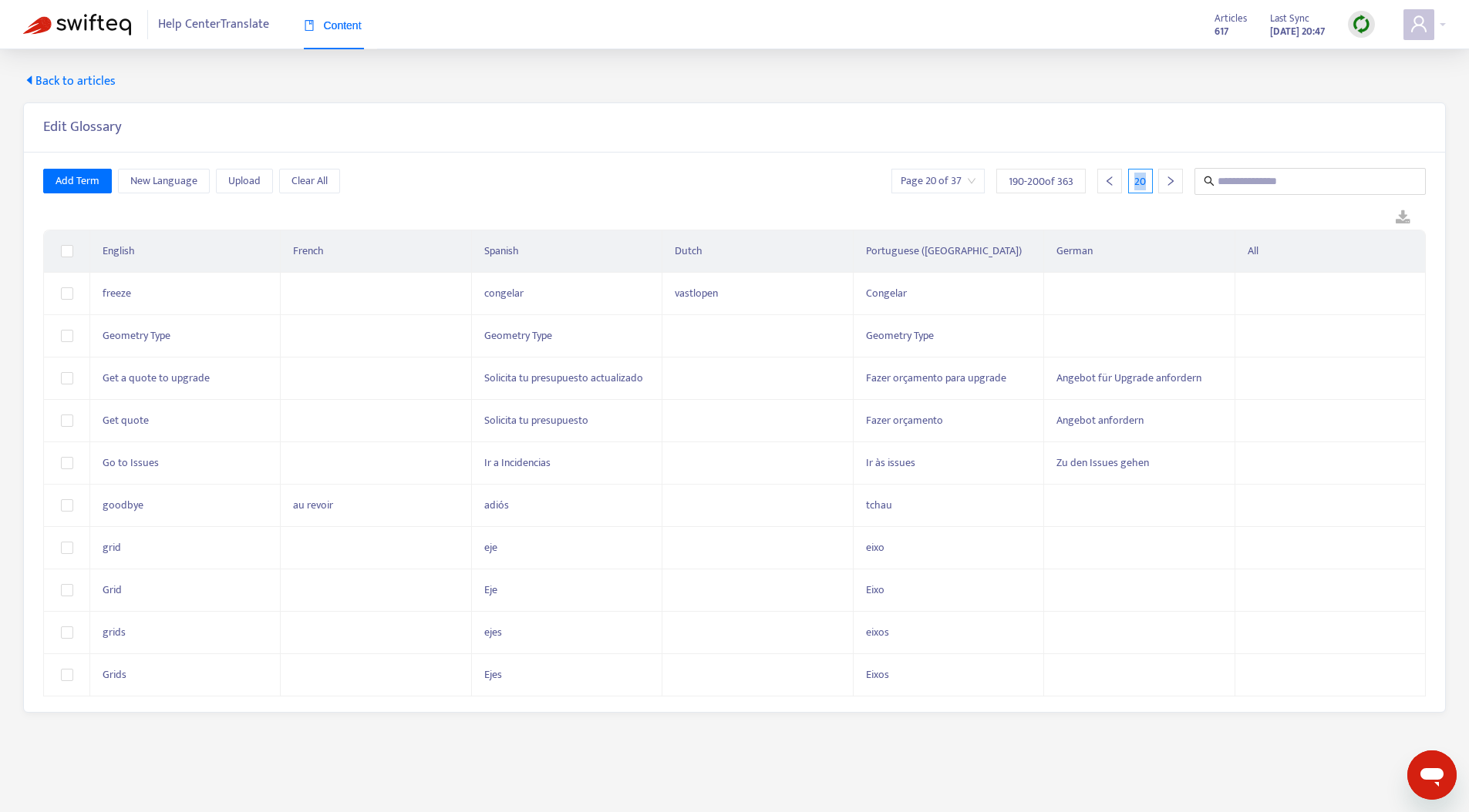
click at [1170, 176] on icon "right" at bounding box center [1170, 181] width 11 height 11
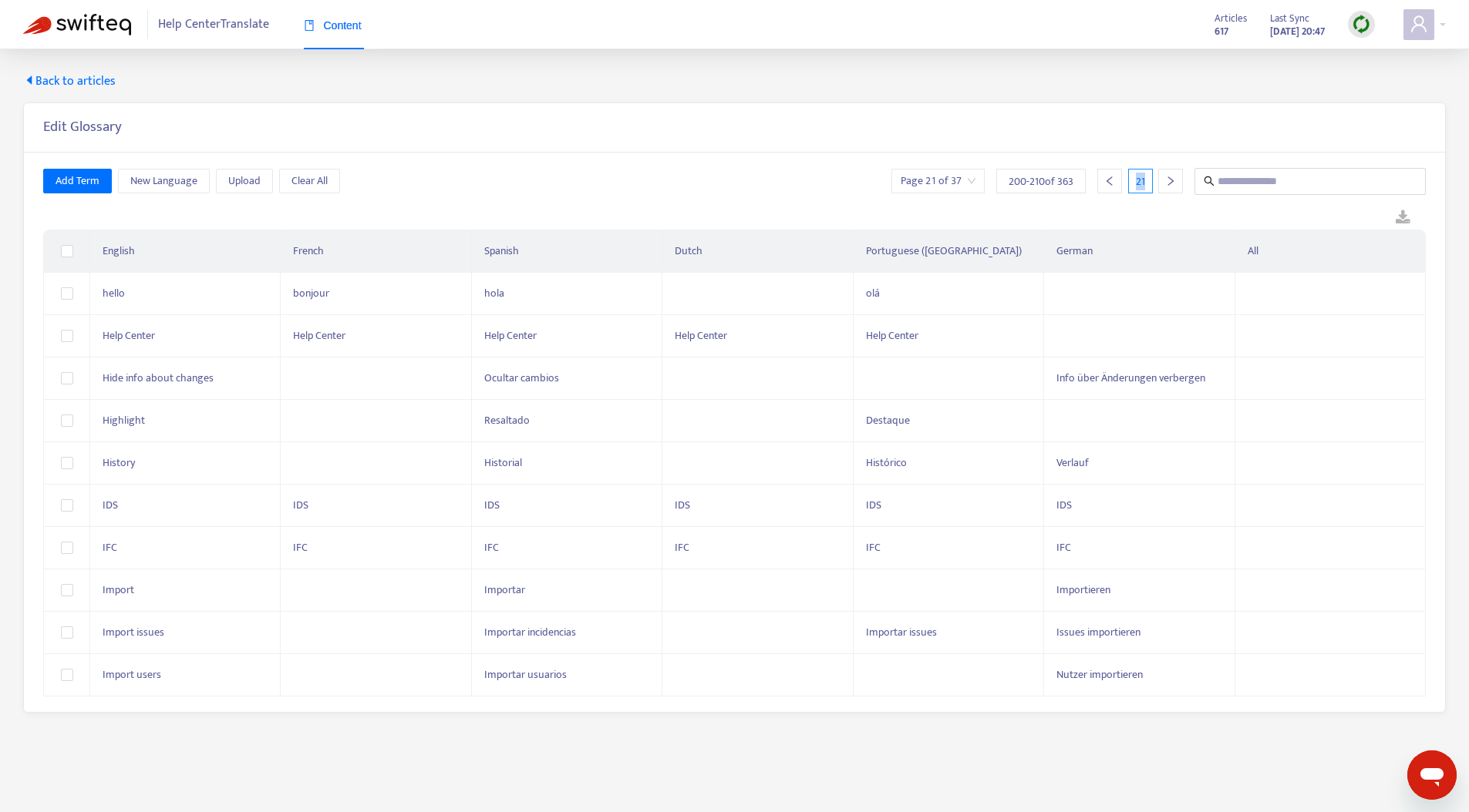
click at [1170, 176] on icon "right" at bounding box center [1170, 181] width 11 height 11
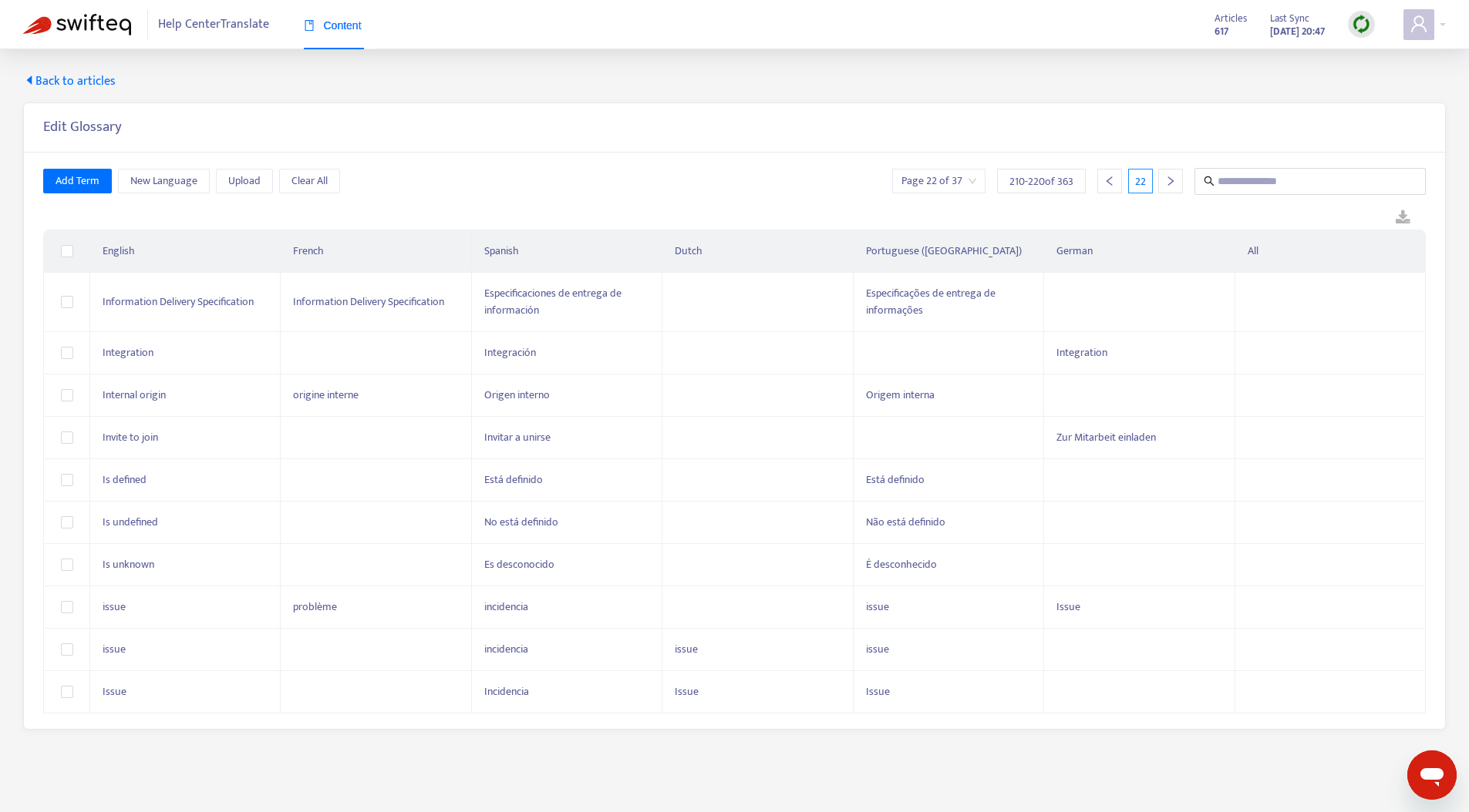
click at [430, 194] on div "Add Term New Language Upload Clear All Page 22 of 37 210 - 220 of 363 22" at bounding box center [734, 182] width 1383 height 27
